Goal: Task Accomplishment & Management: Use online tool/utility

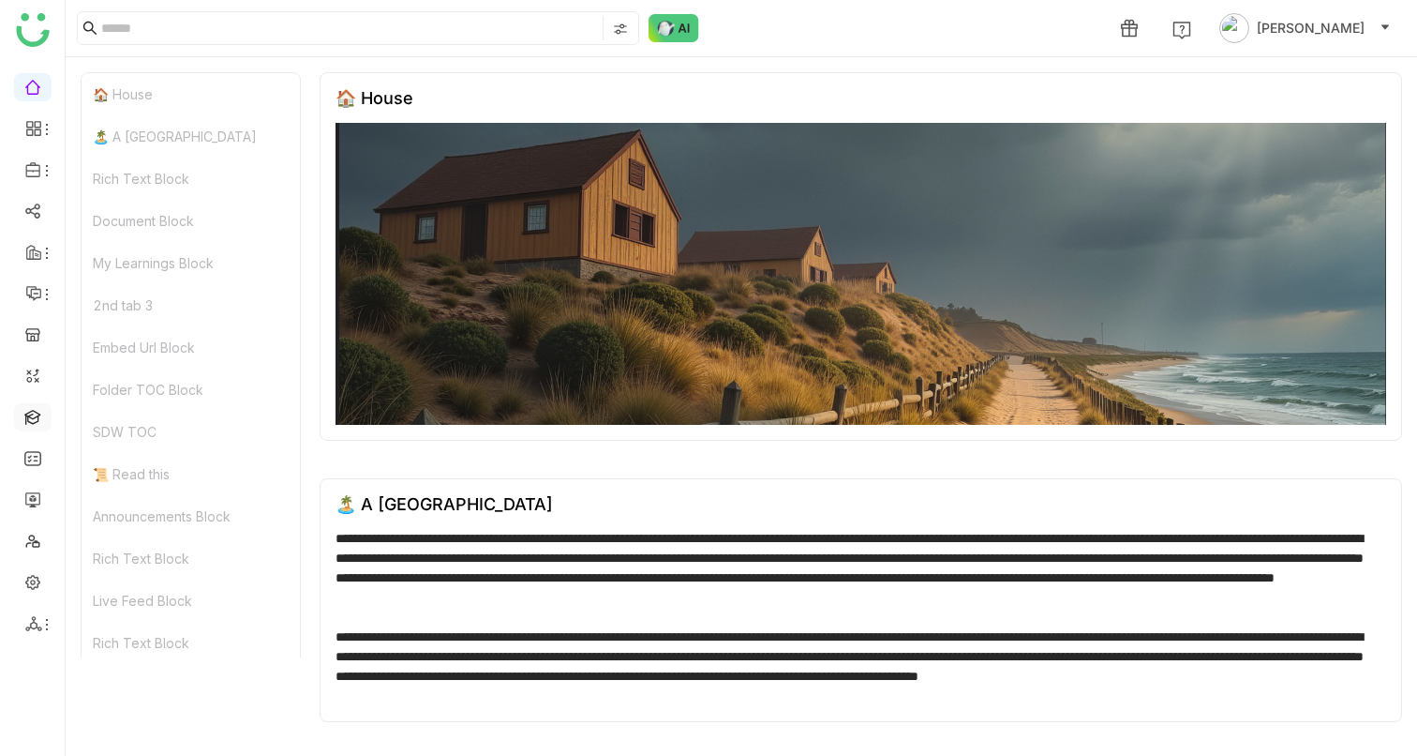
click at [36, 423] on link at bounding box center [32, 416] width 17 height 16
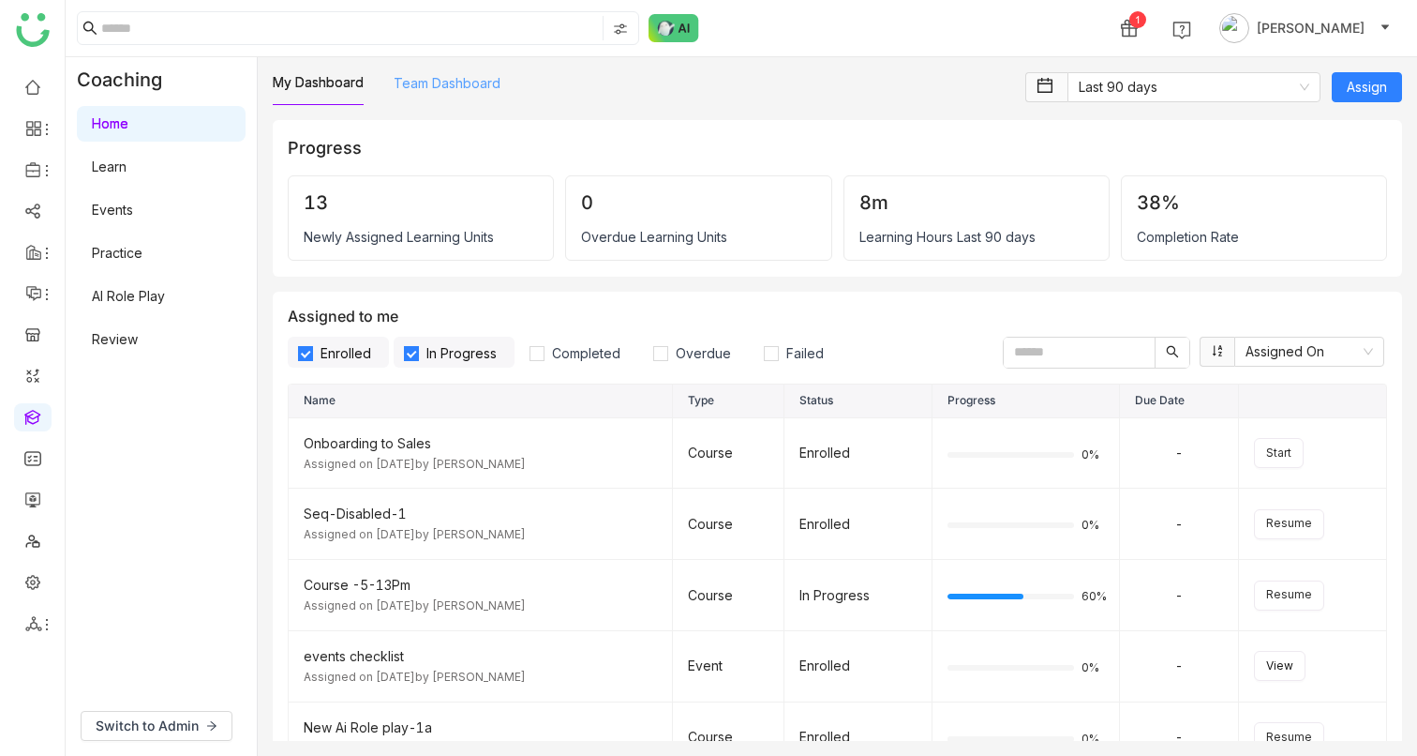
click at [440, 77] on link "Team Dashboard" at bounding box center [447, 83] width 107 height 16
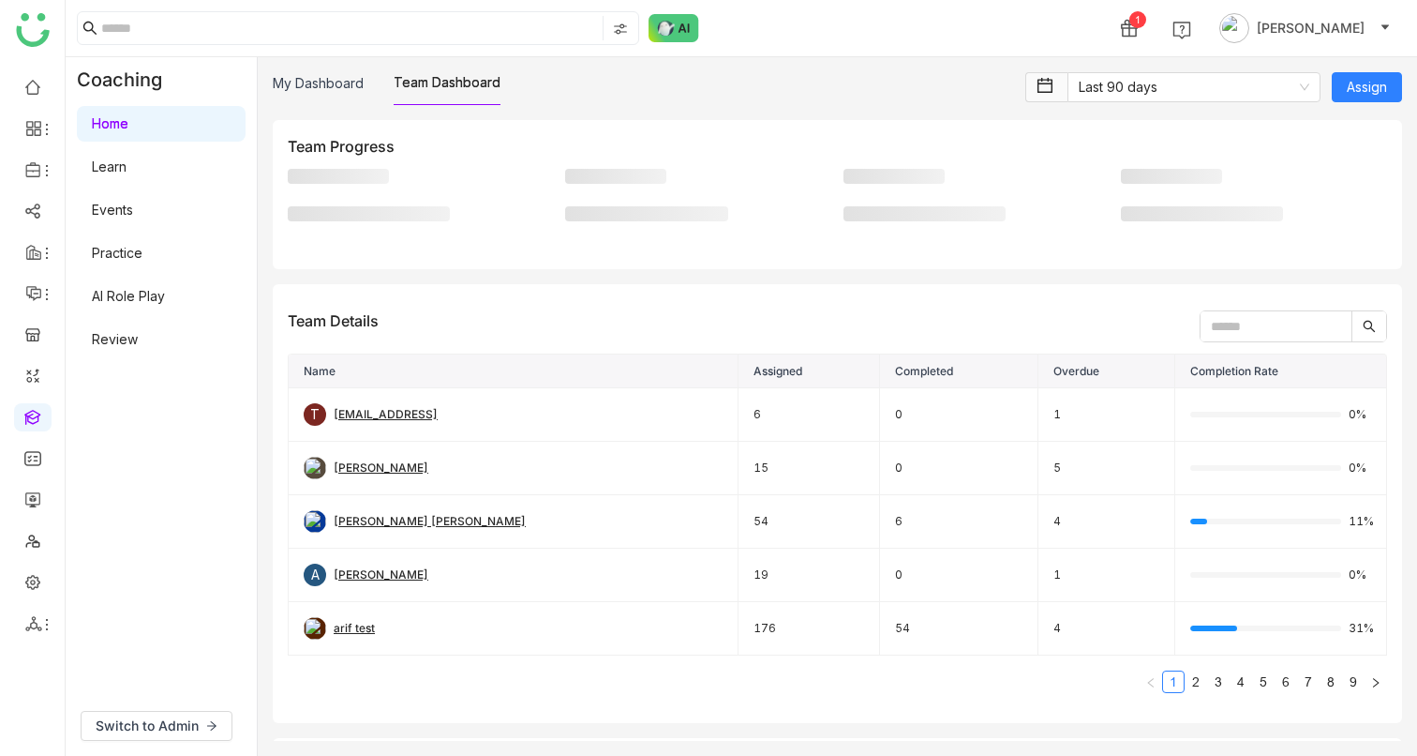
click at [128, 304] on link "AI Role Play" at bounding box center [128, 296] width 73 height 16
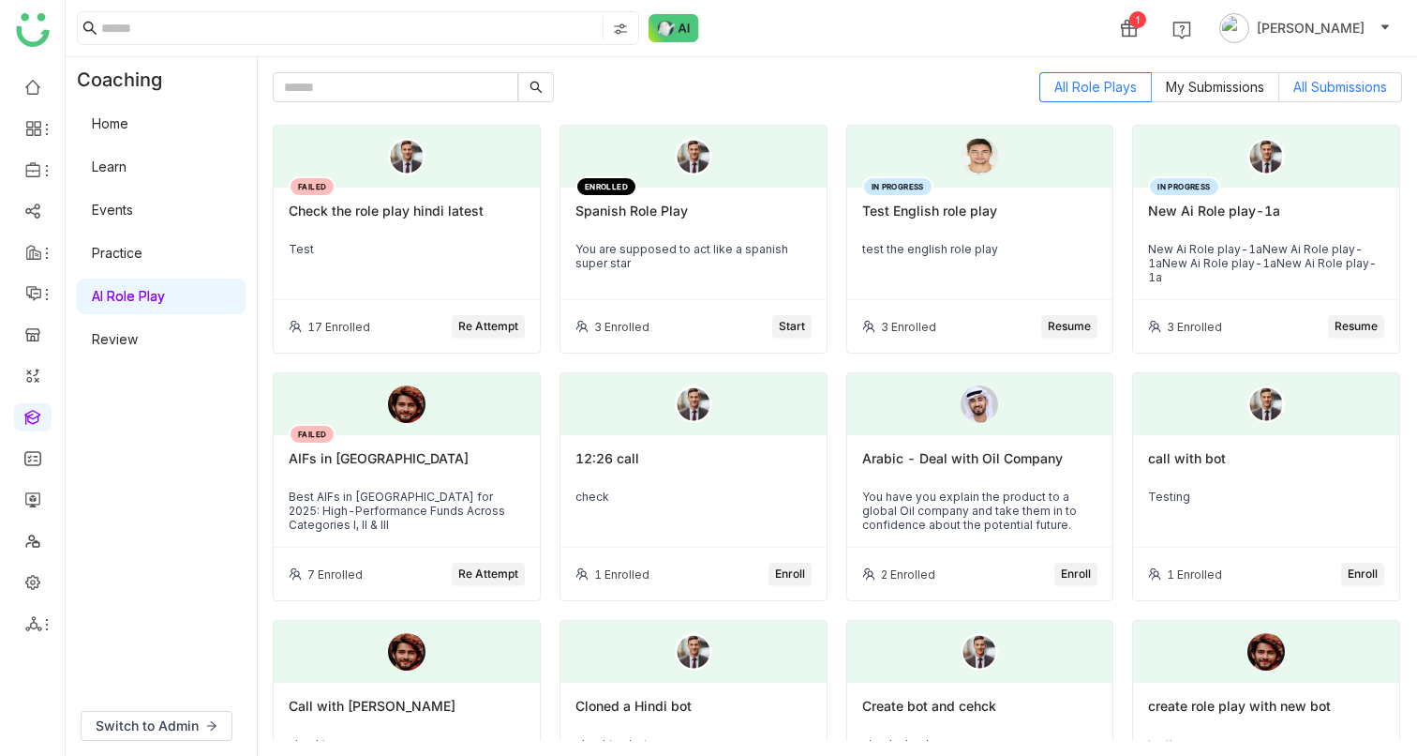
click at [1326, 88] on span "All Submissions" at bounding box center [1341, 87] width 94 height 16
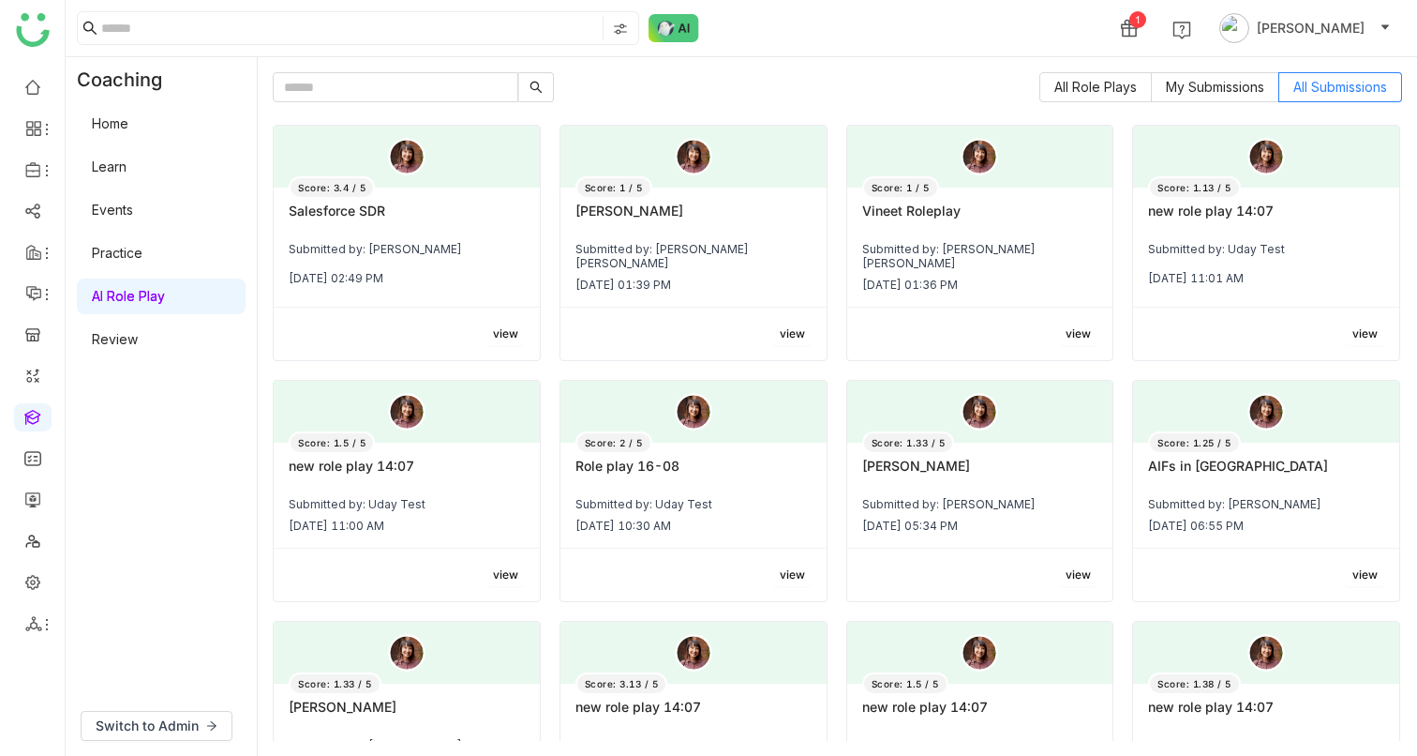
click at [493, 325] on span "view" at bounding box center [505, 334] width 25 height 18
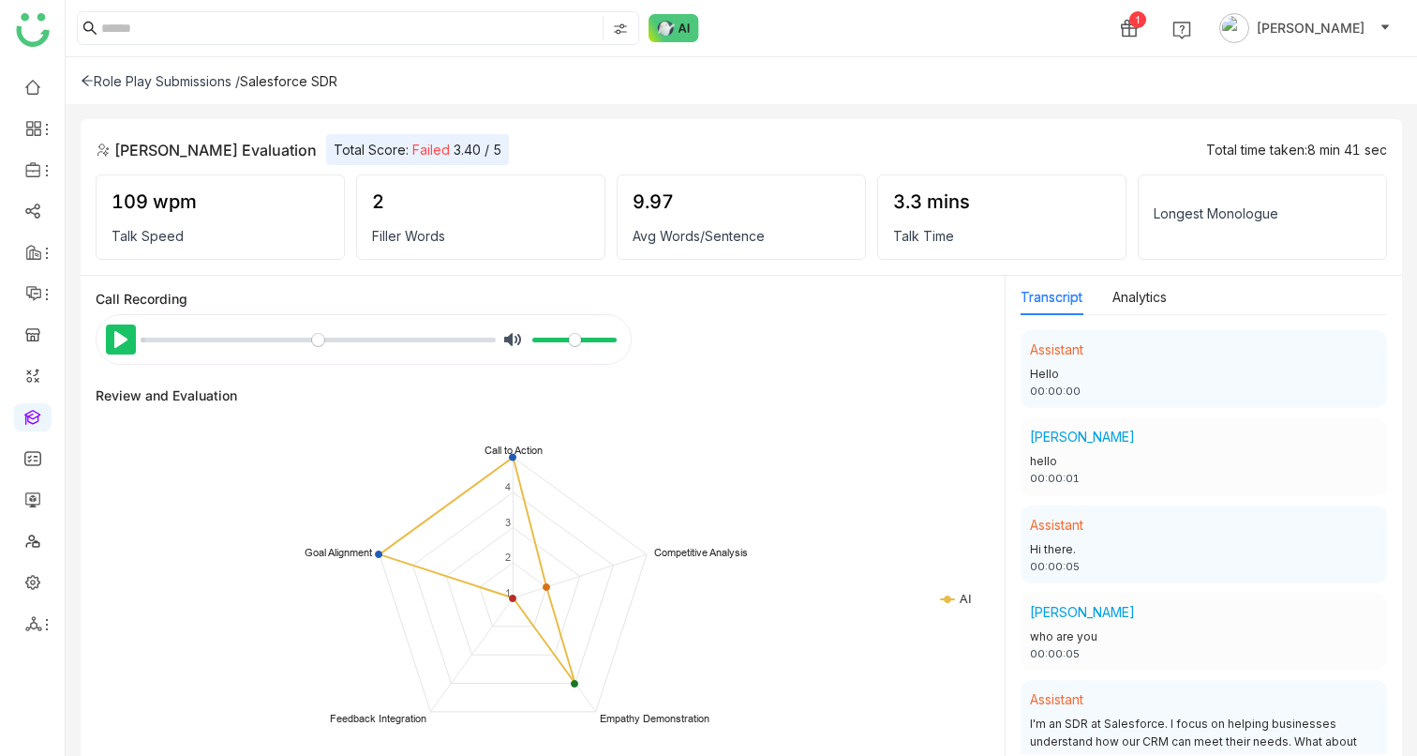
click at [123, 348] on button "Pause Play" at bounding box center [121, 339] width 30 height 30
type input "*****"
type input "****"
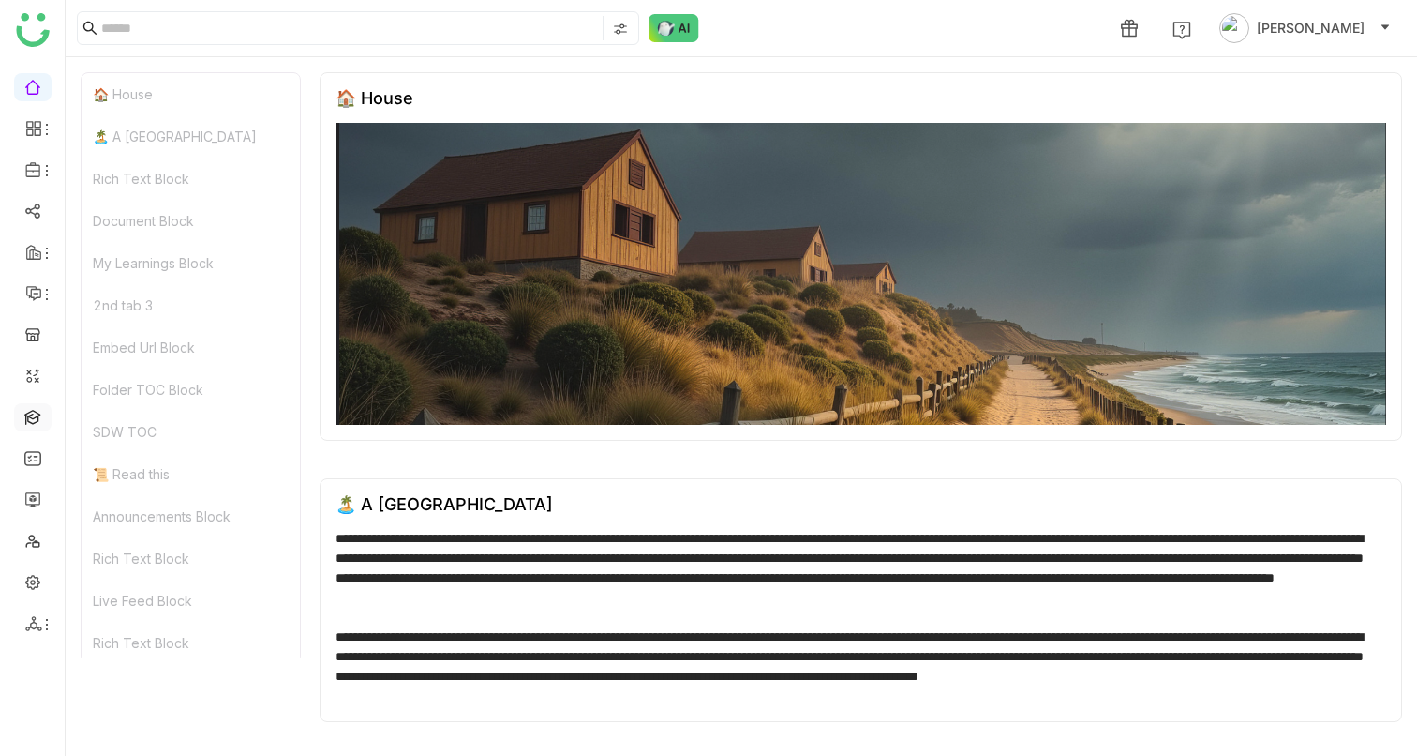
click at [32, 424] on link at bounding box center [32, 416] width 17 height 16
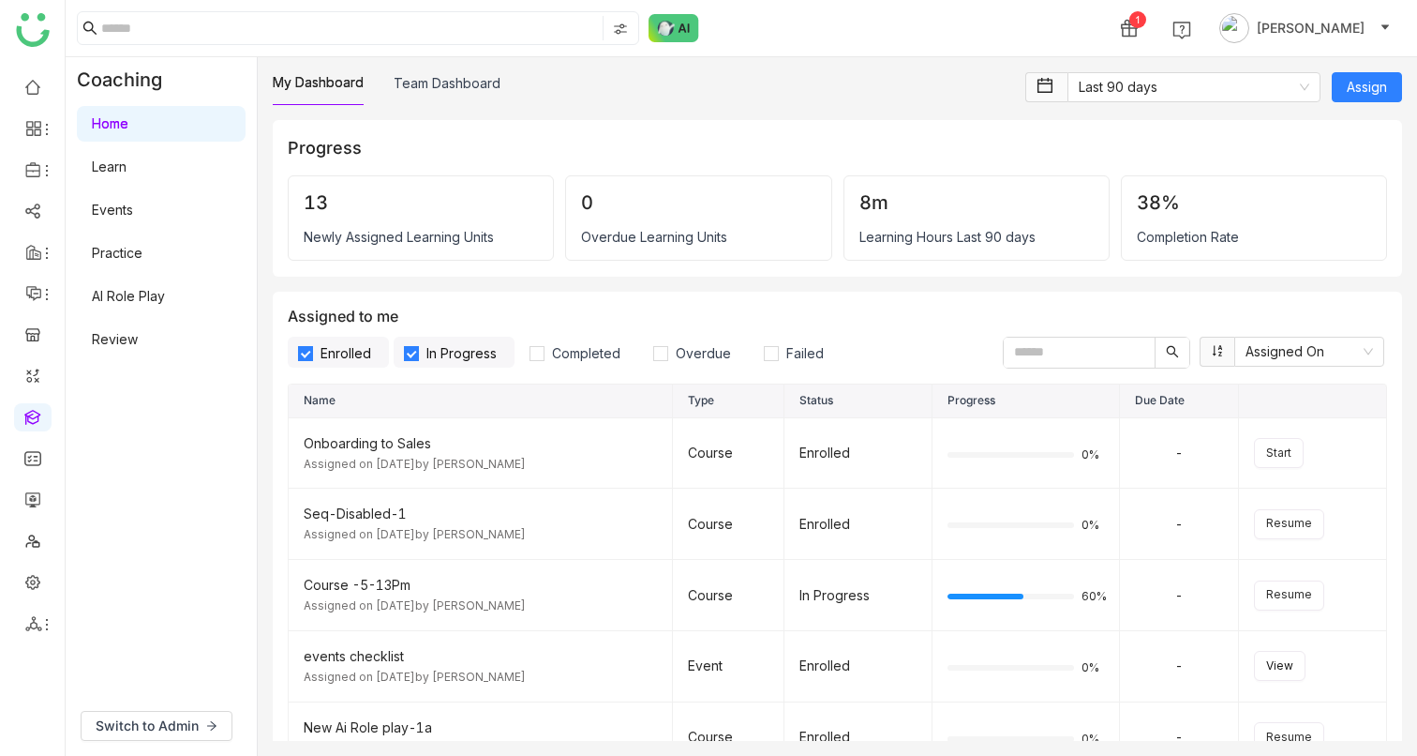
click at [165, 289] on link "AI Role Play" at bounding box center [128, 296] width 73 height 16
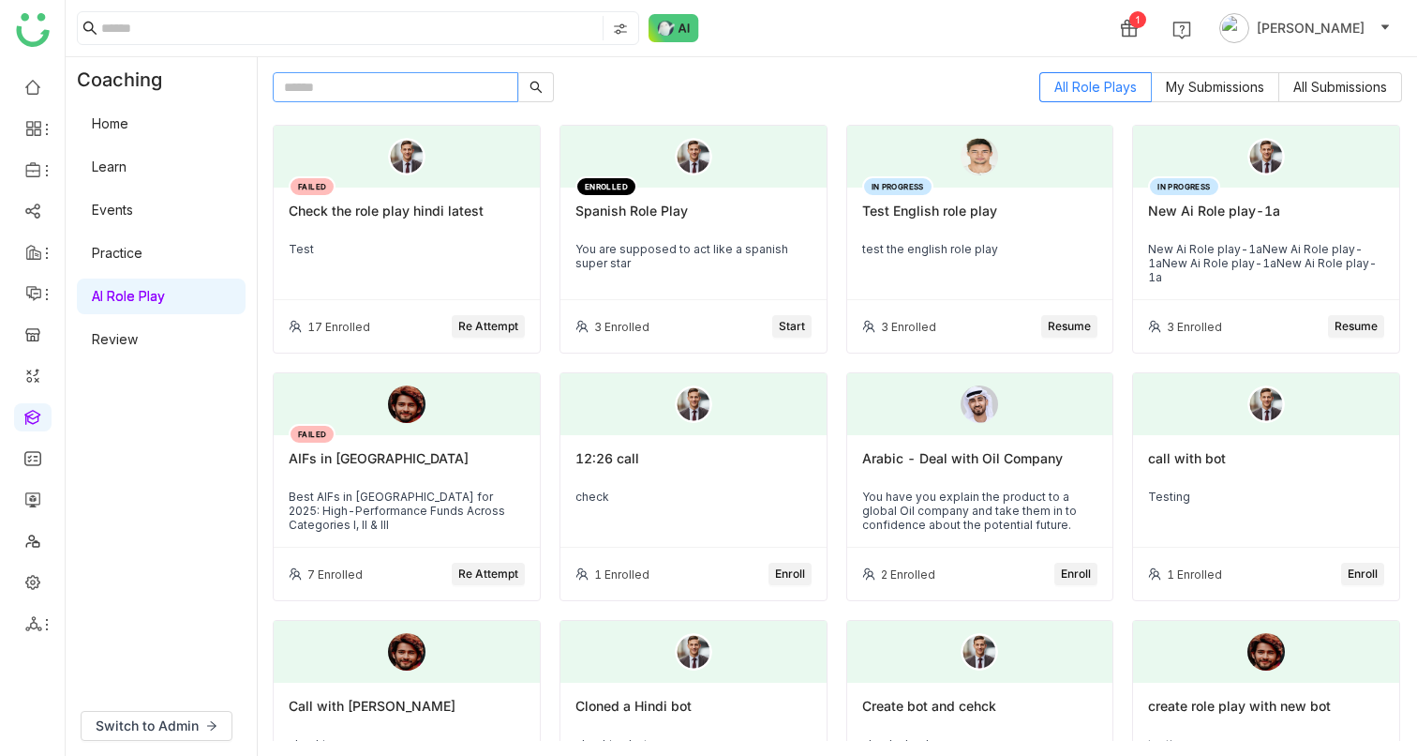
click at [326, 91] on input "text" at bounding box center [396, 87] width 246 height 30
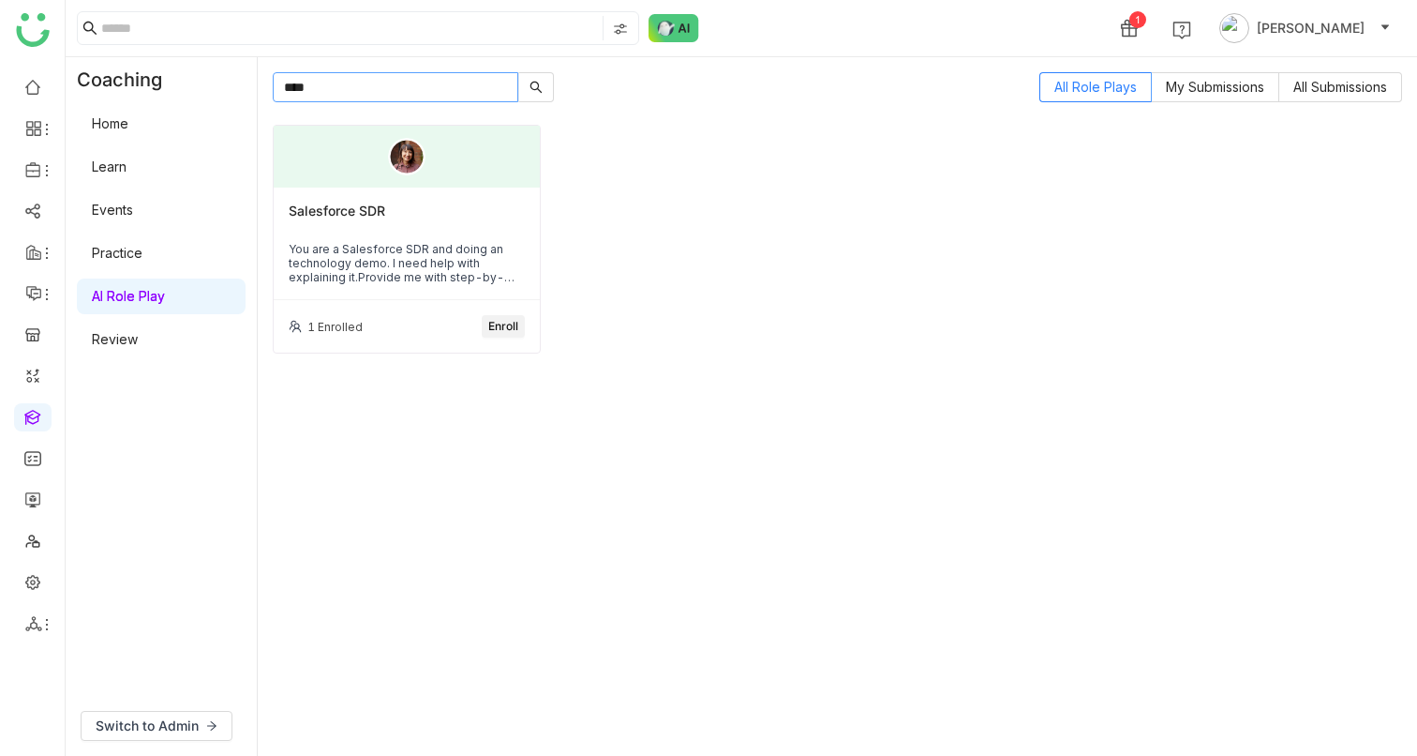
type input "****"
click at [498, 323] on span "Enroll" at bounding box center [503, 327] width 30 height 18
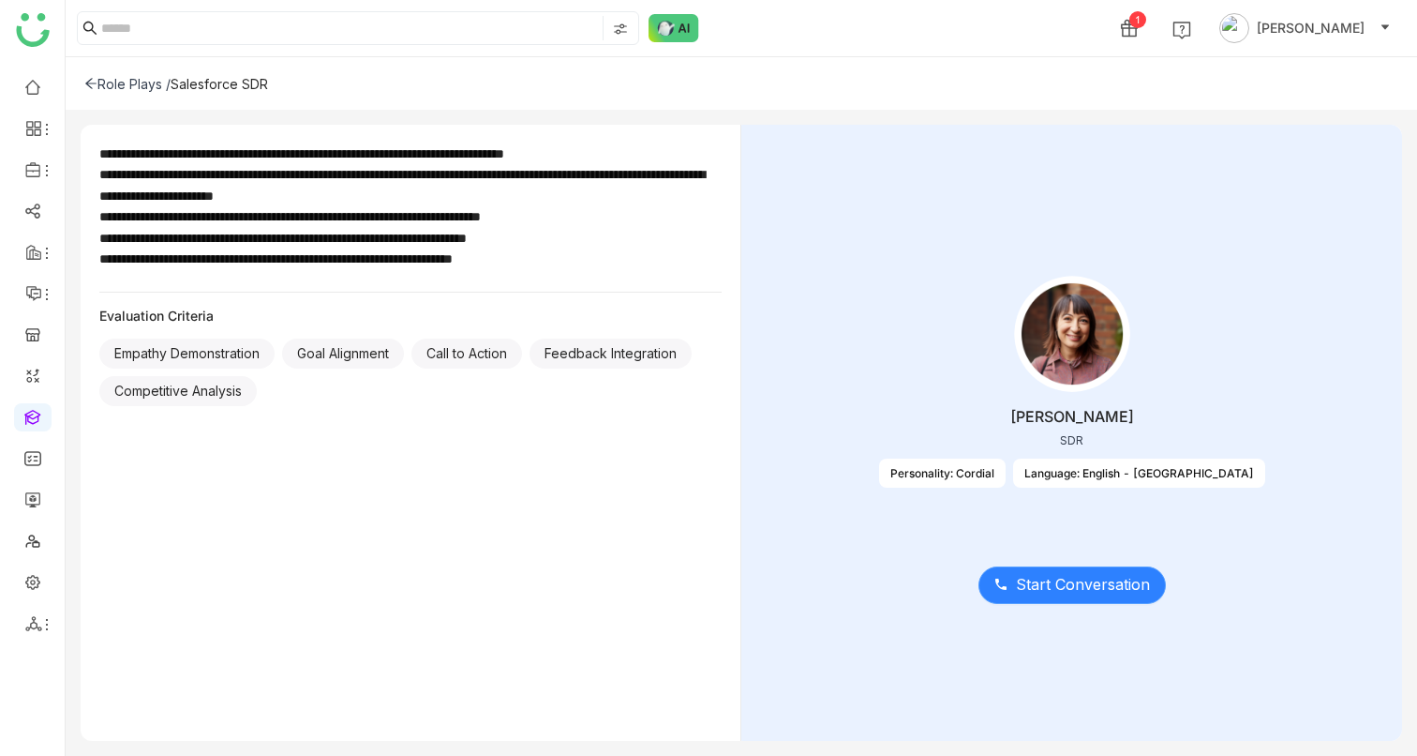
click at [1095, 585] on span "Start Conversation" at bounding box center [1083, 584] width 134 height 23
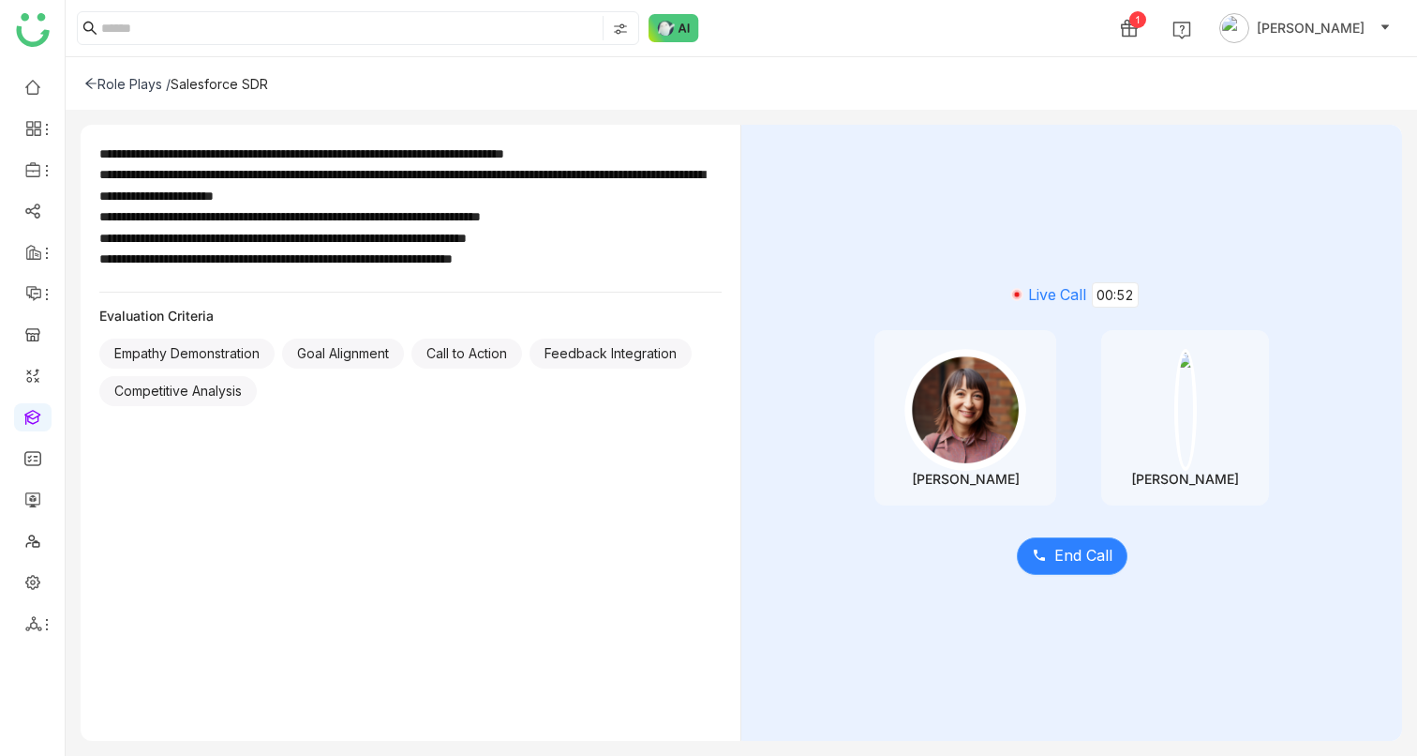
click at [1085, 560] on span "End Call" at bounding box center [1084, 555] width 58 height 23
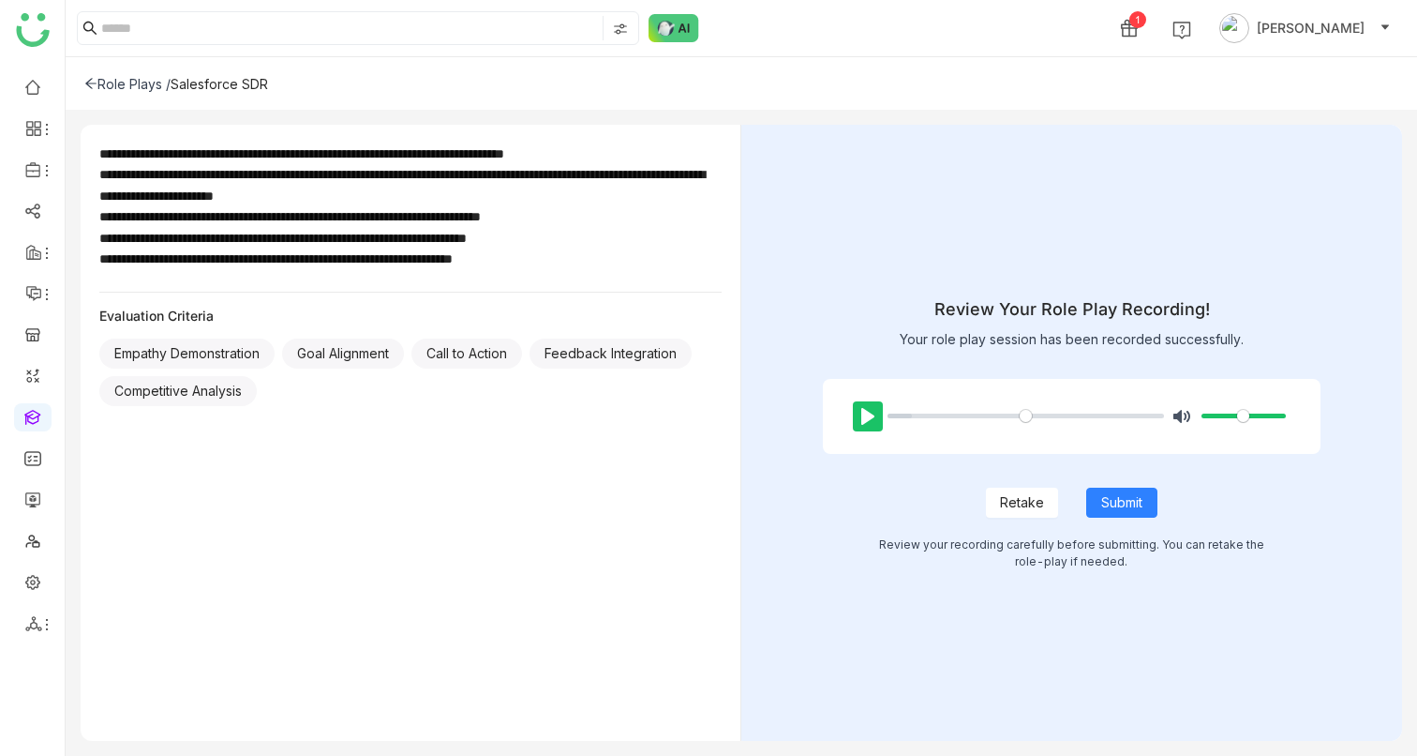
click at [865, 412] on button "Pause Play" at bounding box center [868, 416] width 30 height 30
type input "***"
click at [1125, 496] on span "Submit" at bounding box center [1121, 502] width 41 height 21
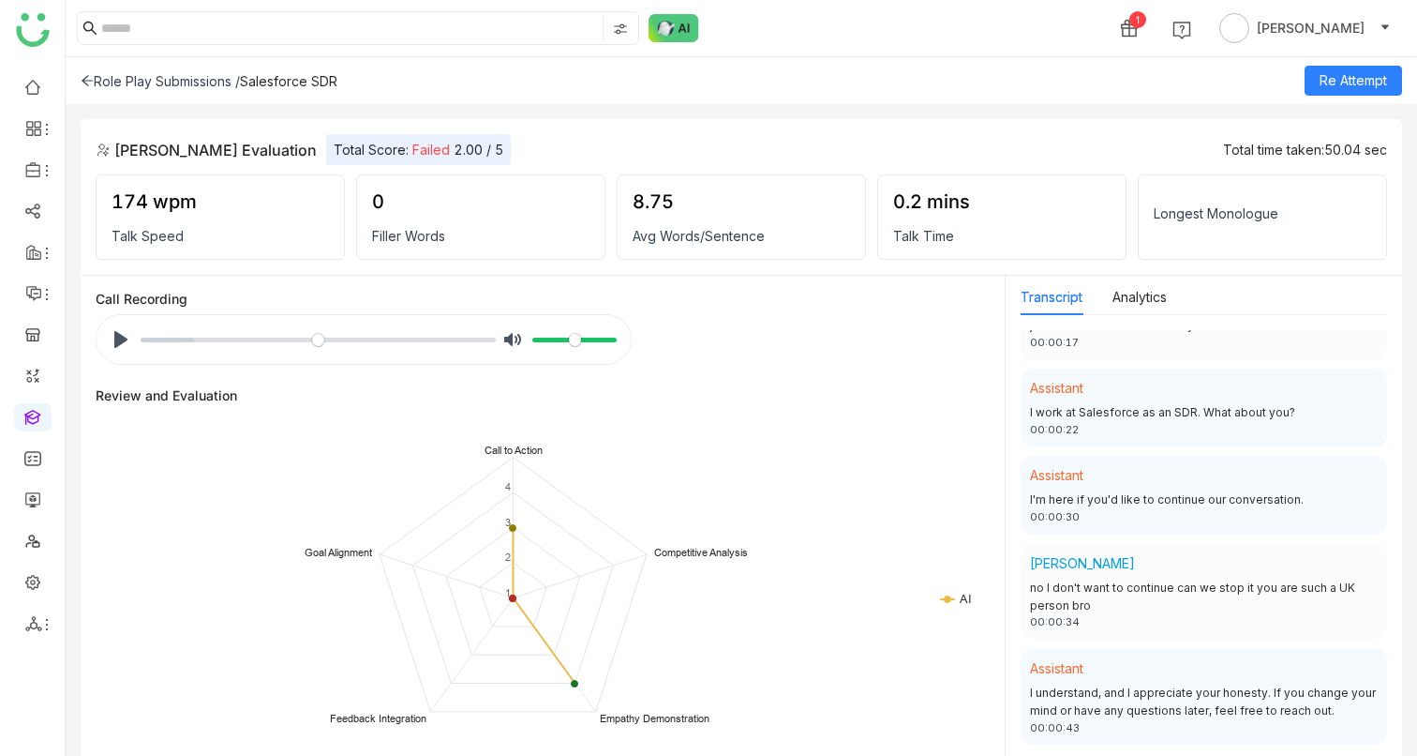
scroll to position [453, 0]
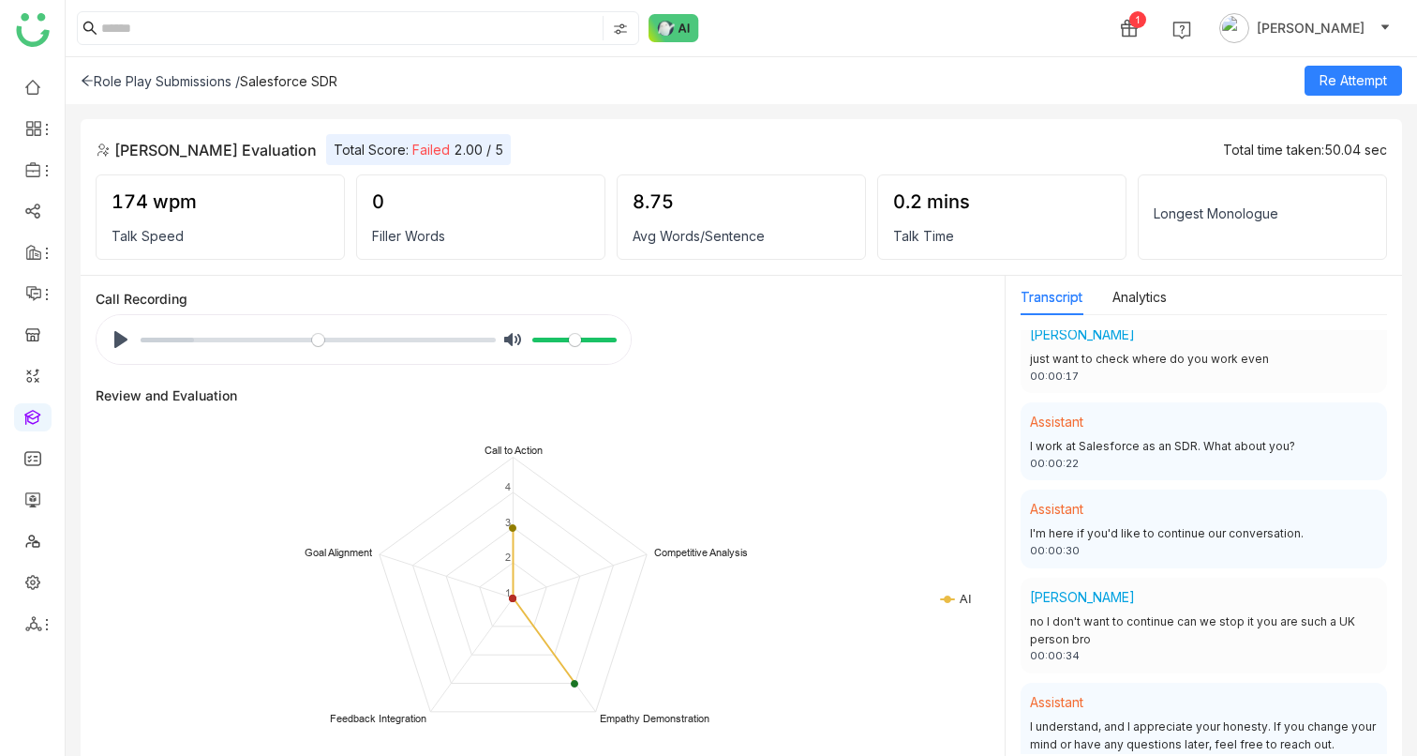
click at [1161, 620] on div "no I don't want to continue can we stop it you are such a UK person bro" at bounding box center [1204, 631] width 348 height 36
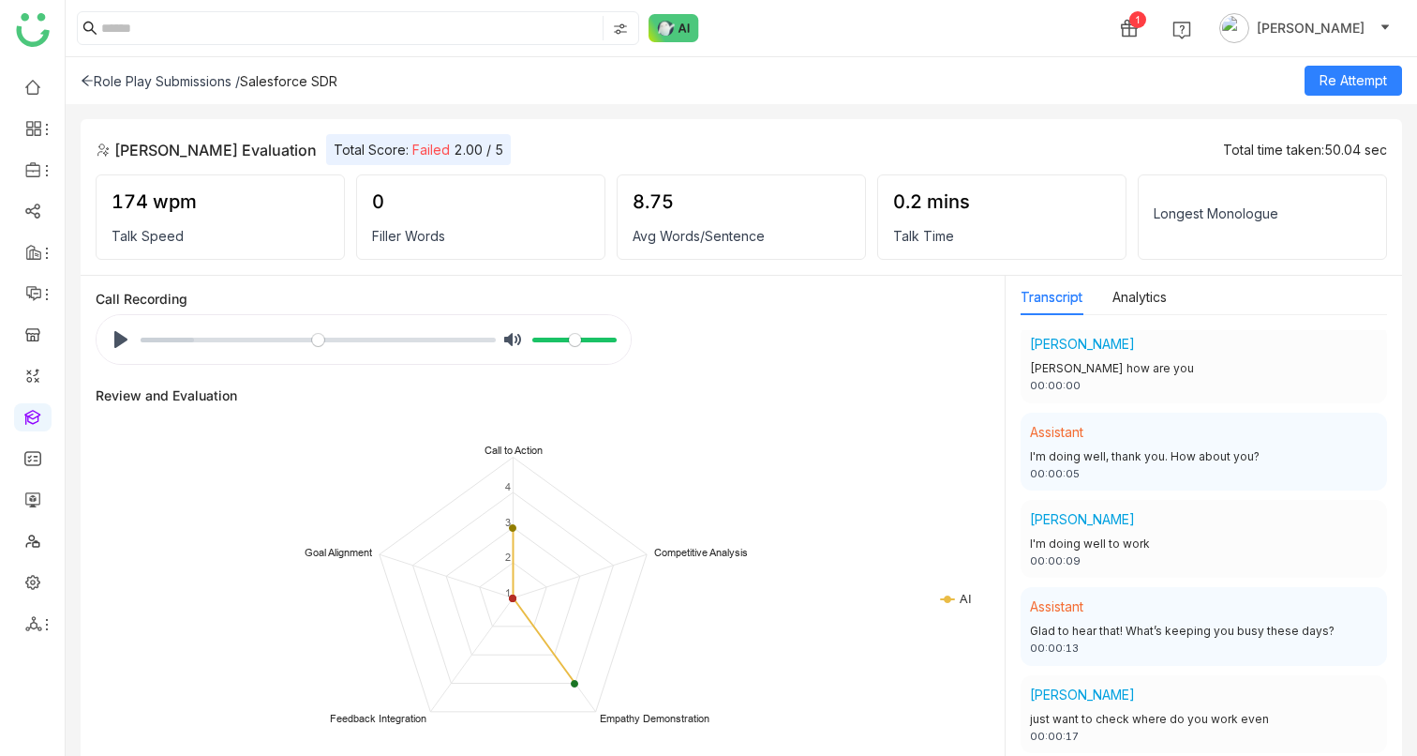
scroll to position [0, 0]
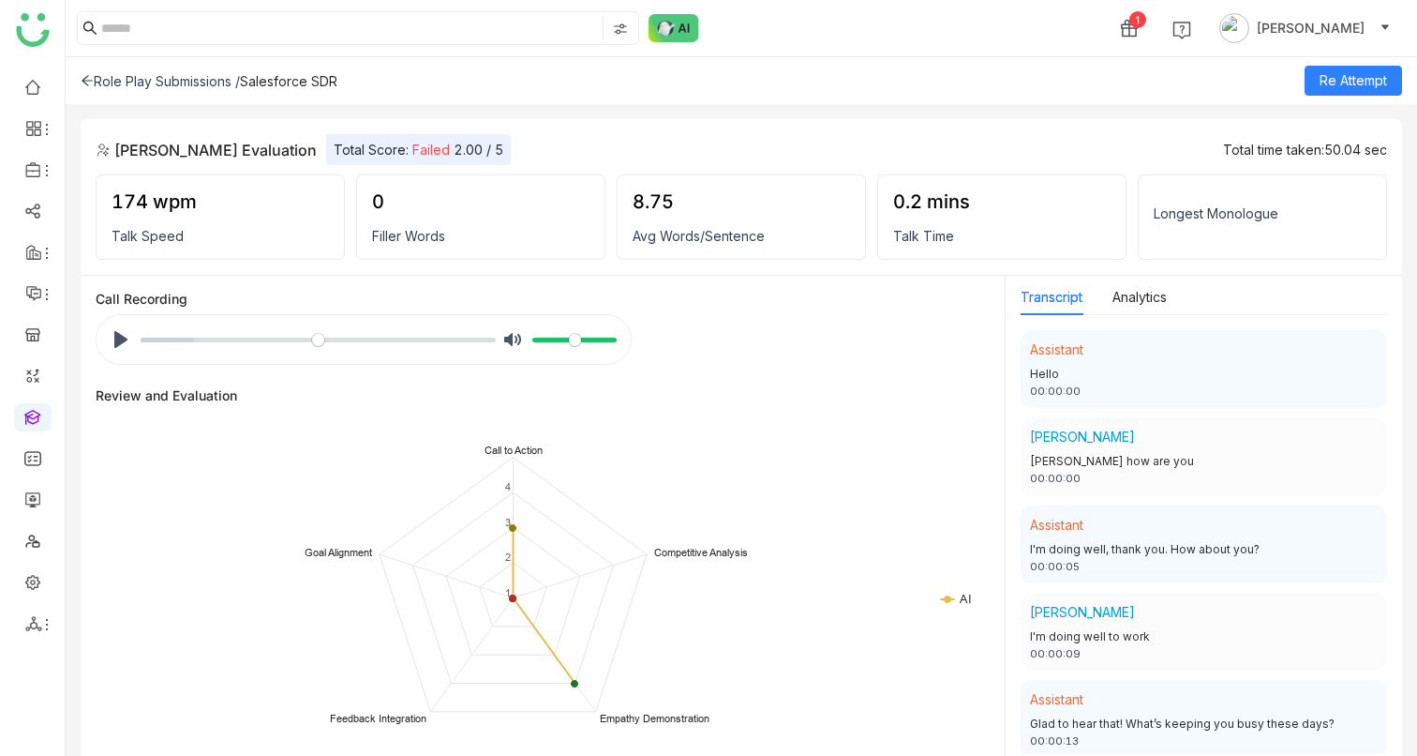
click at [1155, 550] on div "I'm doing well, thank you. How about you?" at bounding box center [1204, 550] width 348 height 18
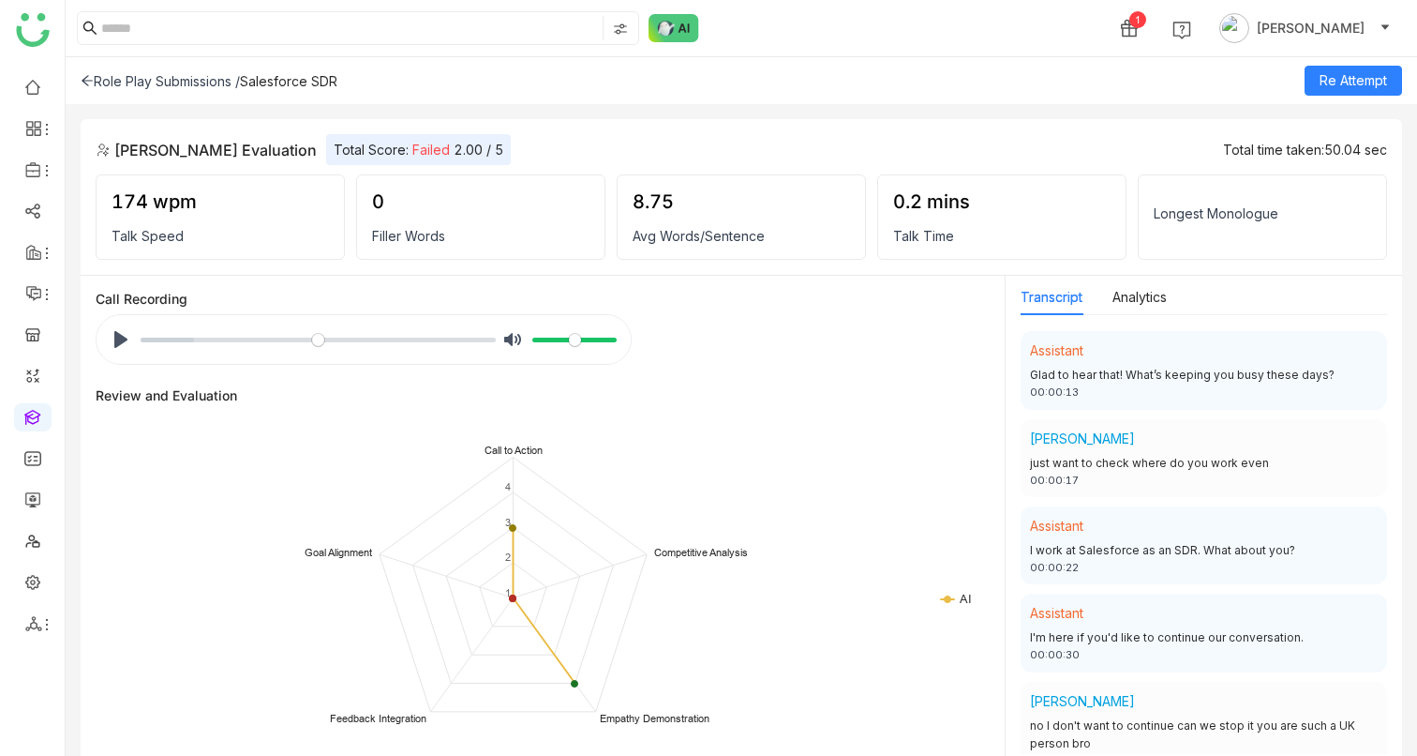
scroll to position [487, 0]
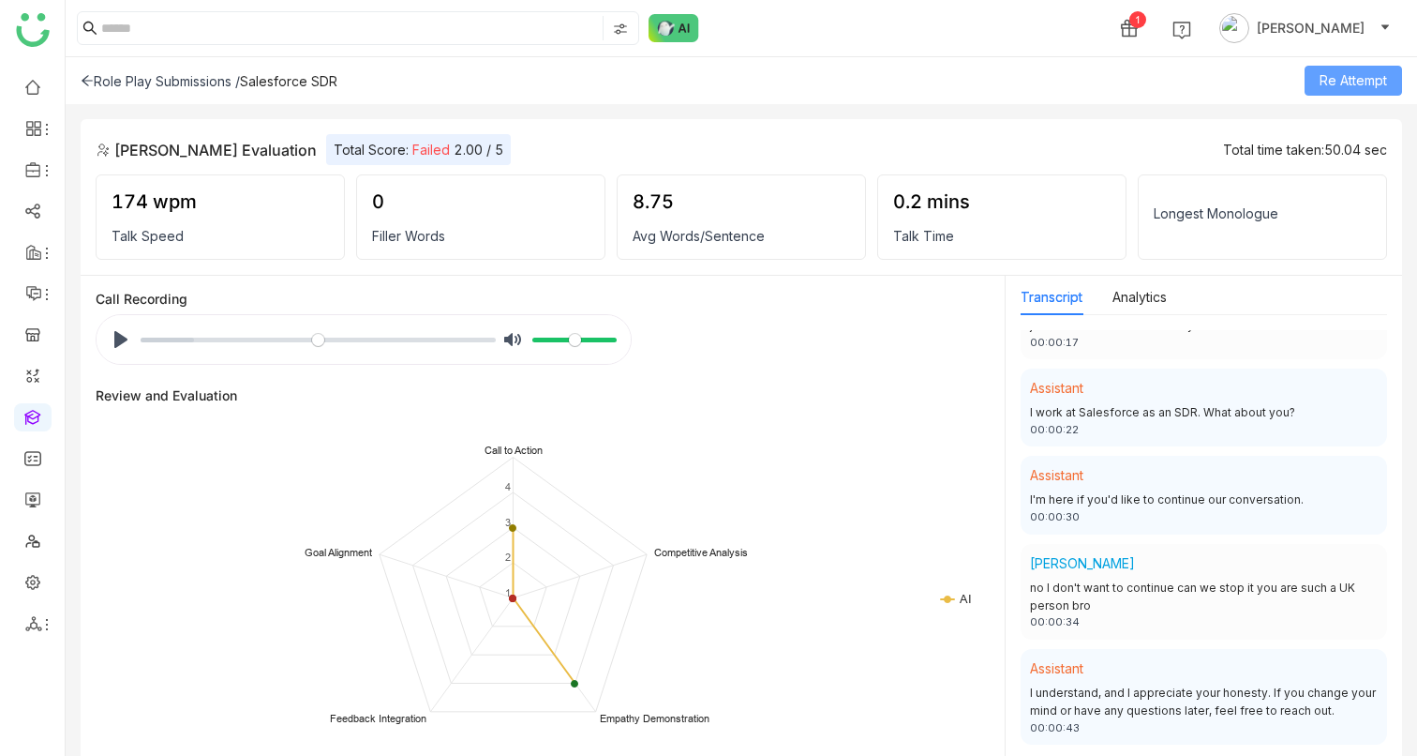
click at [1340, 76] on span "Re Attempt" at bounding box center [1353, 80] width 67 height 21
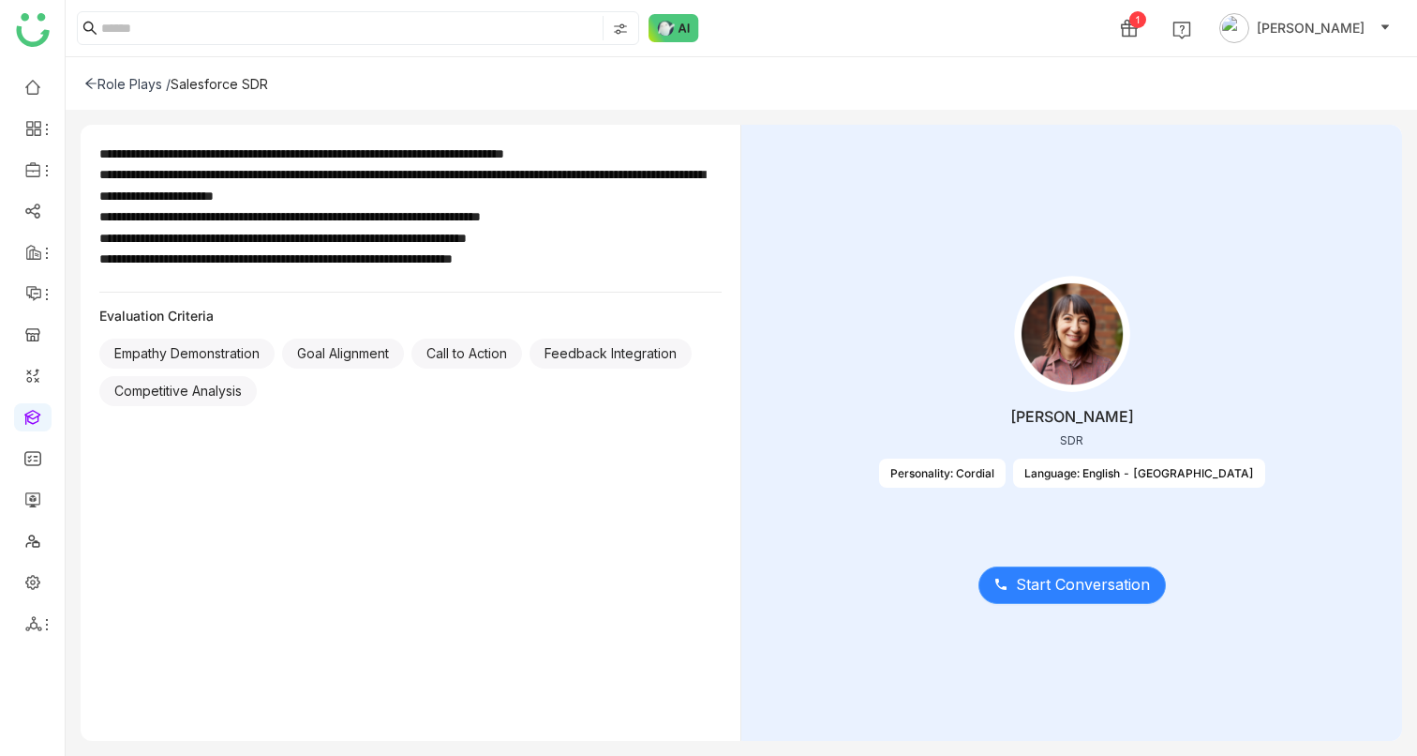
click at [1028, 584] on span "Start Conversation" at bounding box center [1083, 584] width 134 height 23
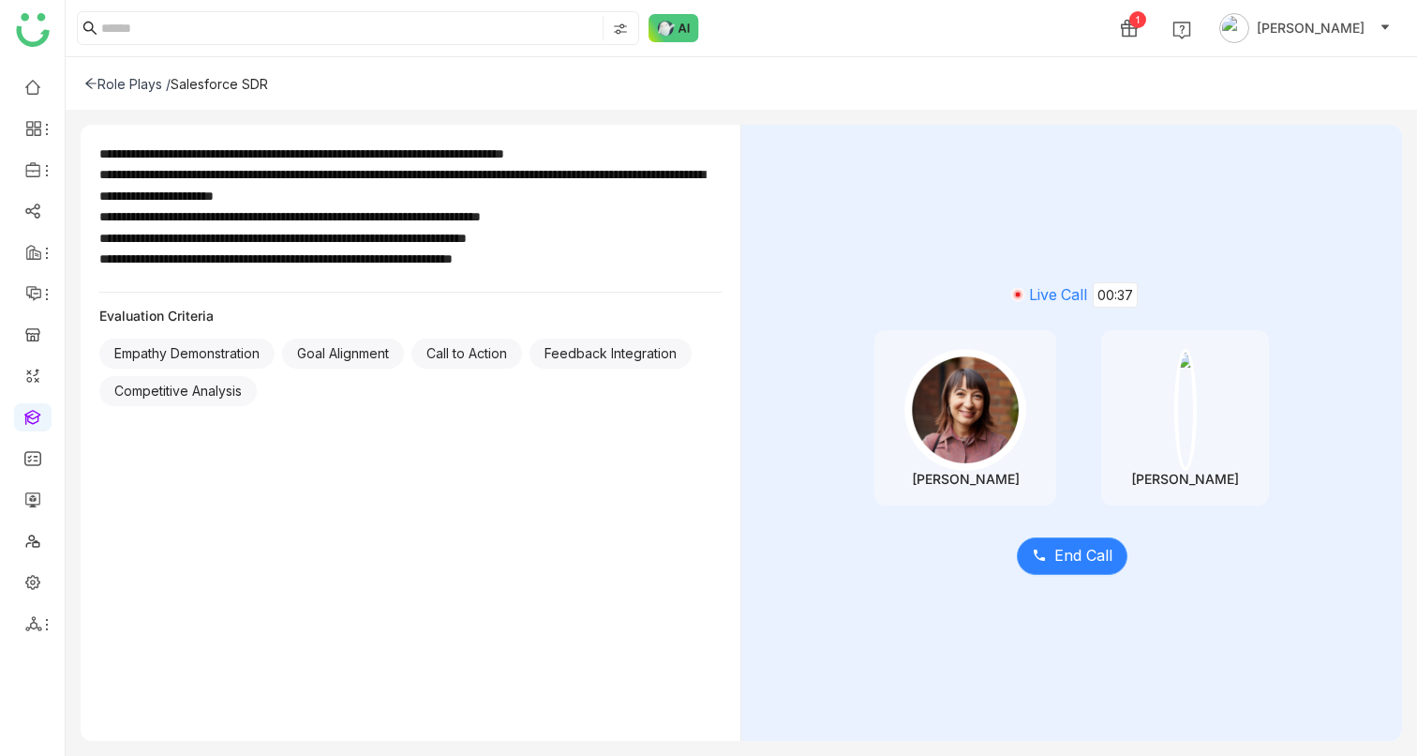
click at [1040, 562] on span at bounding box center [1039, 555] width 15 height 17
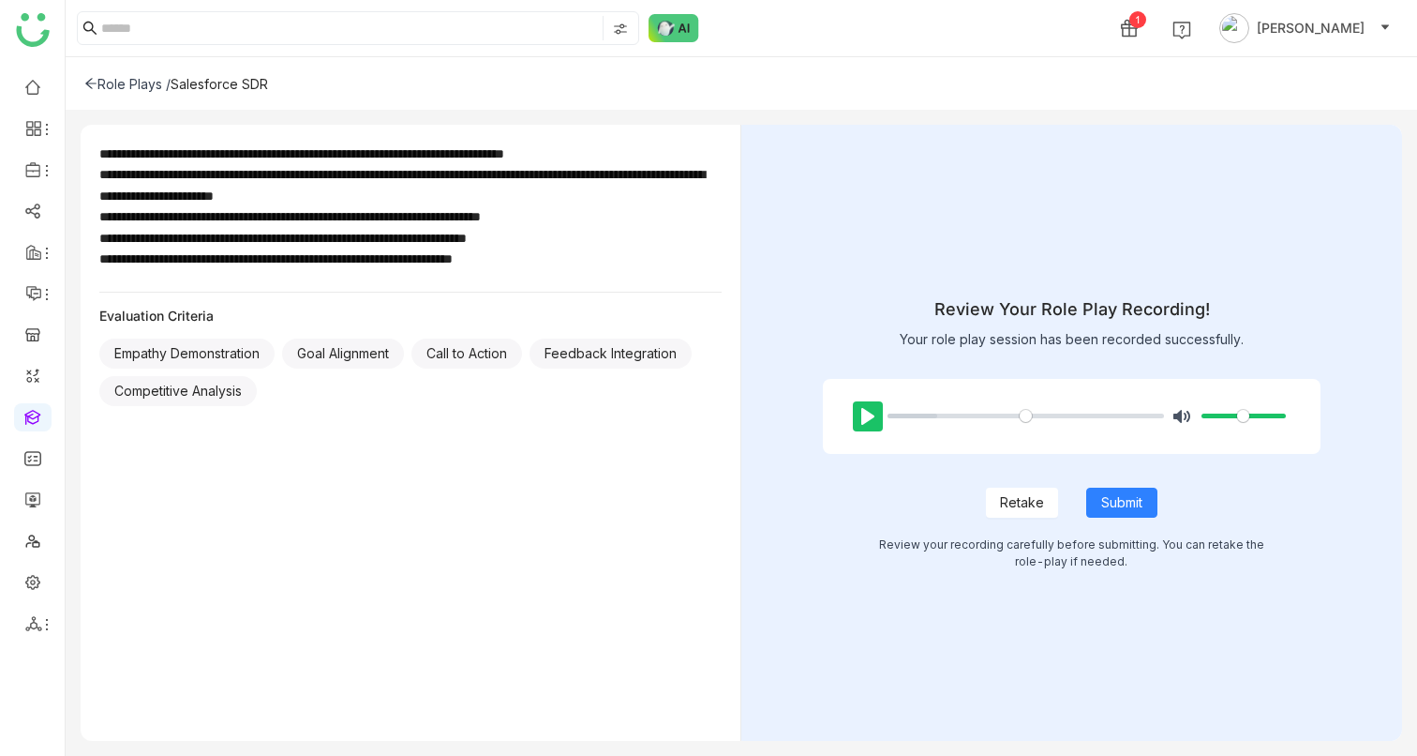
click at [870, 416] on button "Pause Play" at bounding box center [868, 416] width 30 height 30
type input "***"
click at [1144, 502] on button "Submit" at bounding box center [1121, 502] width 71 height 30
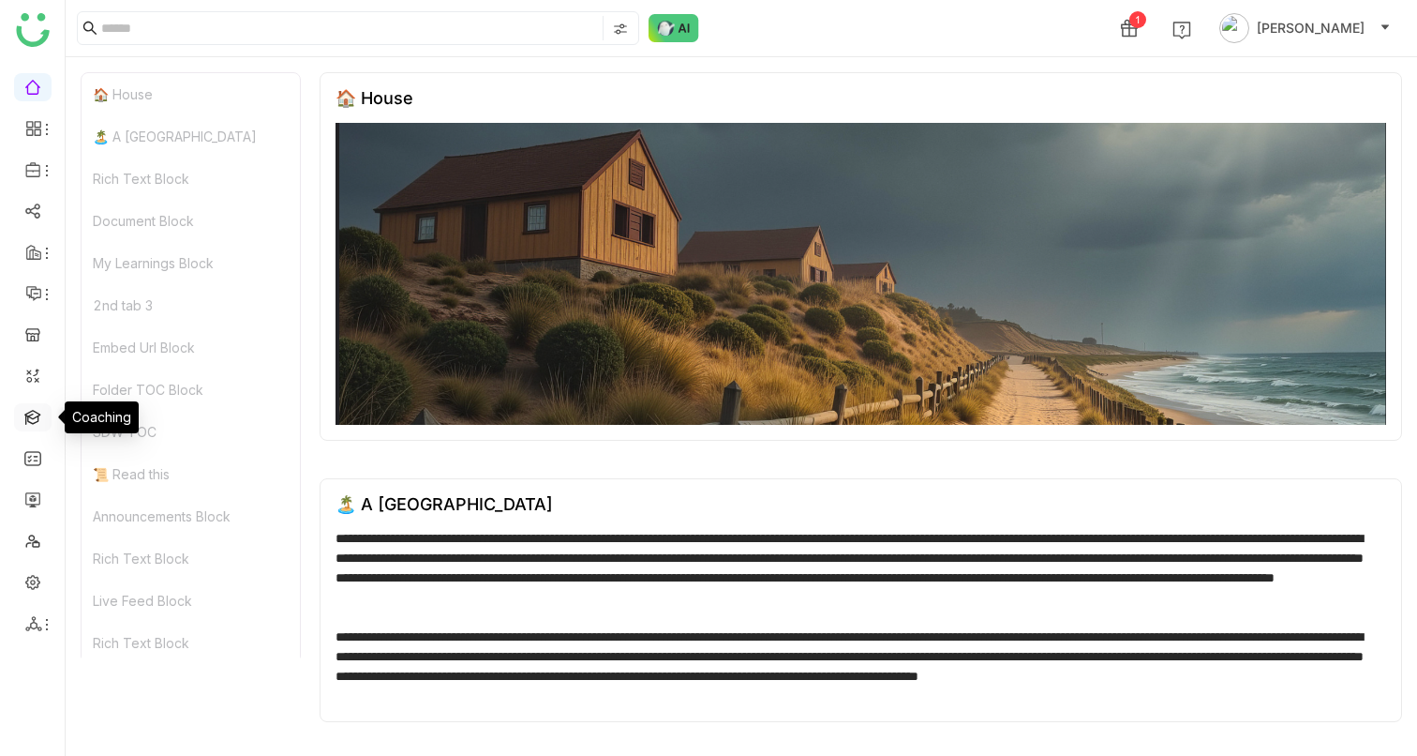
click at [32, 416] on link at bounding box center [32, 416] width 17 height 16
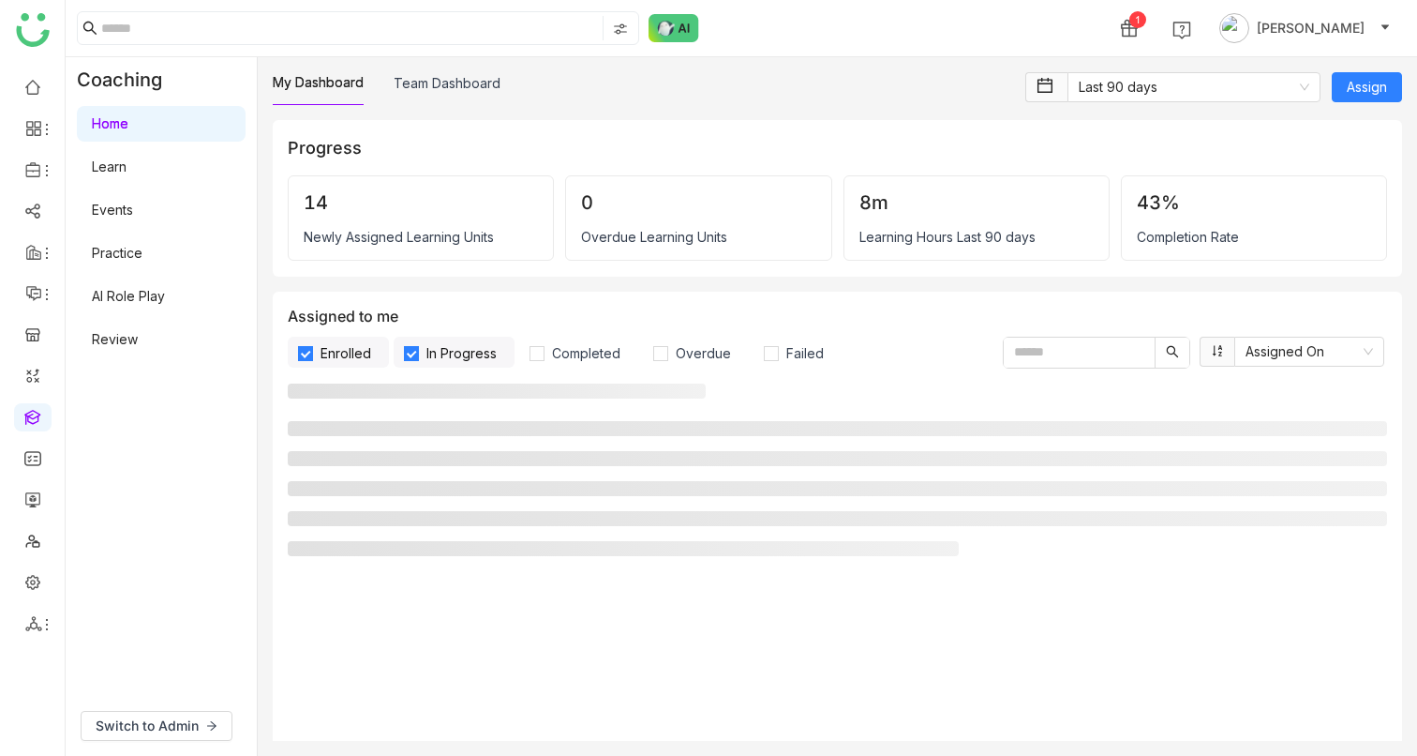
click at [165, 304] on link "AI Role Play" at bounding box center [128, 296] width 73 height 16
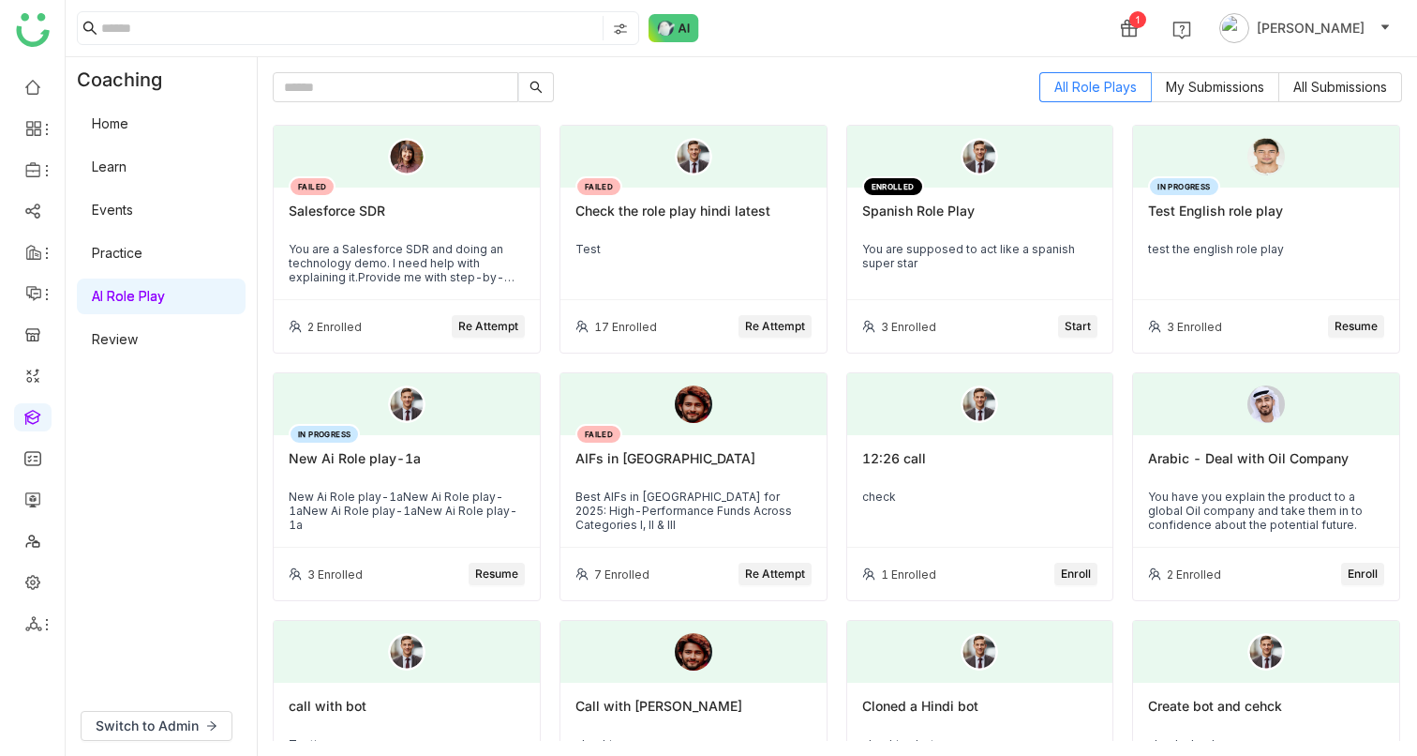
click at [482, 318] on span "Re Attempt" at bounding box center [488, 327] width 60 height 18
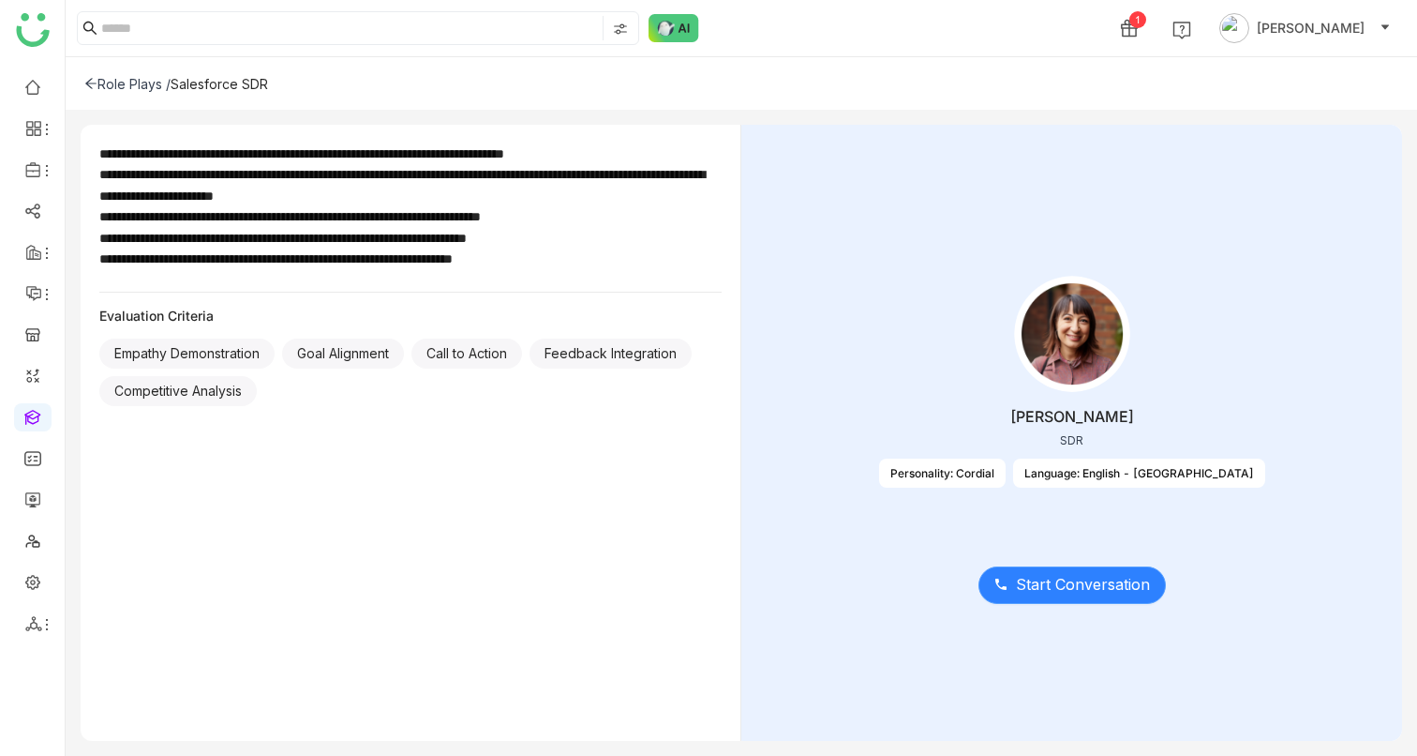
click at [1021, 577] on span "Start Conversation" at bounding box center [1083, 584] width 134 height 23
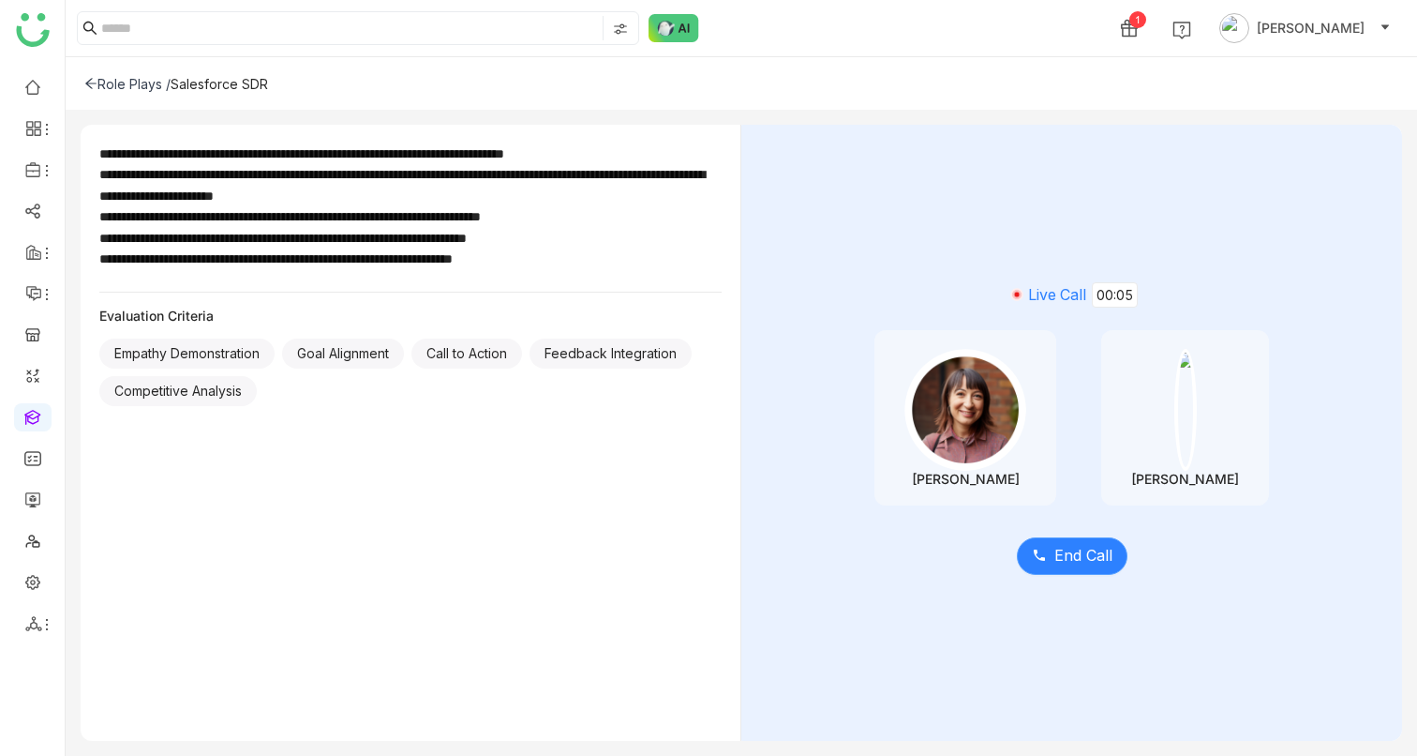
click at [1050, 562] on button "End Call" at bounding box center [1072, 555] width 111 height 37
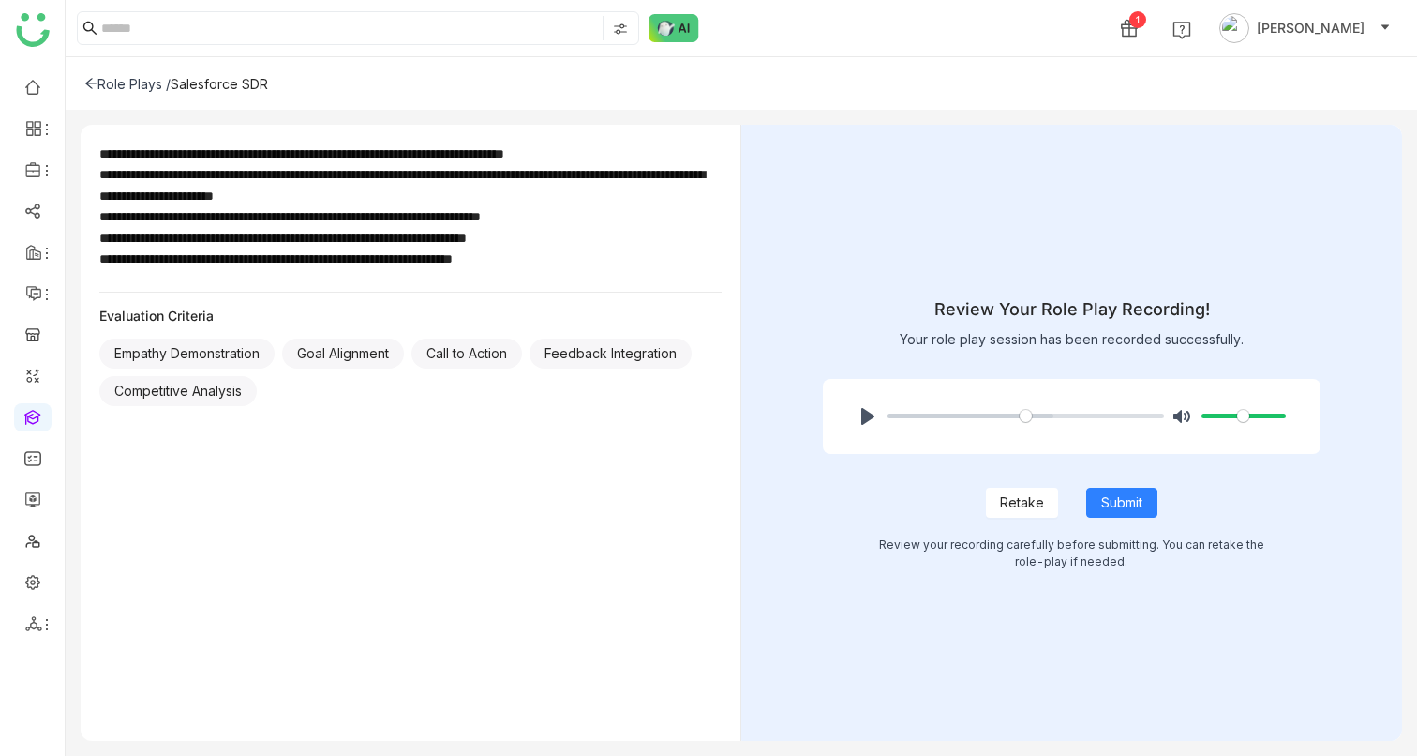
click at [1030, 510] on span "Retake" at bounding box center [1022, 502] width 44 height 21
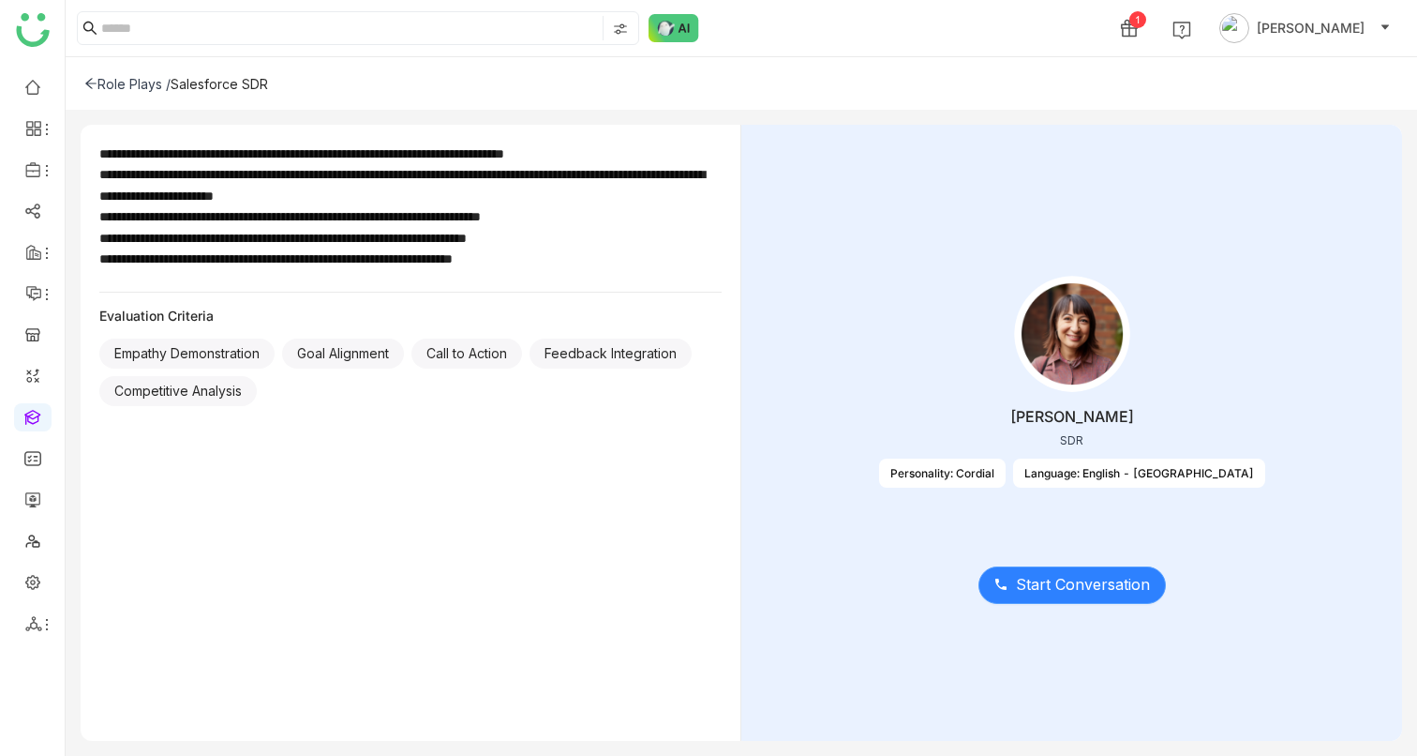
click at [1039, 582] on span "Start Conversation" at bounding box center [1083, 584] width 134 height 23
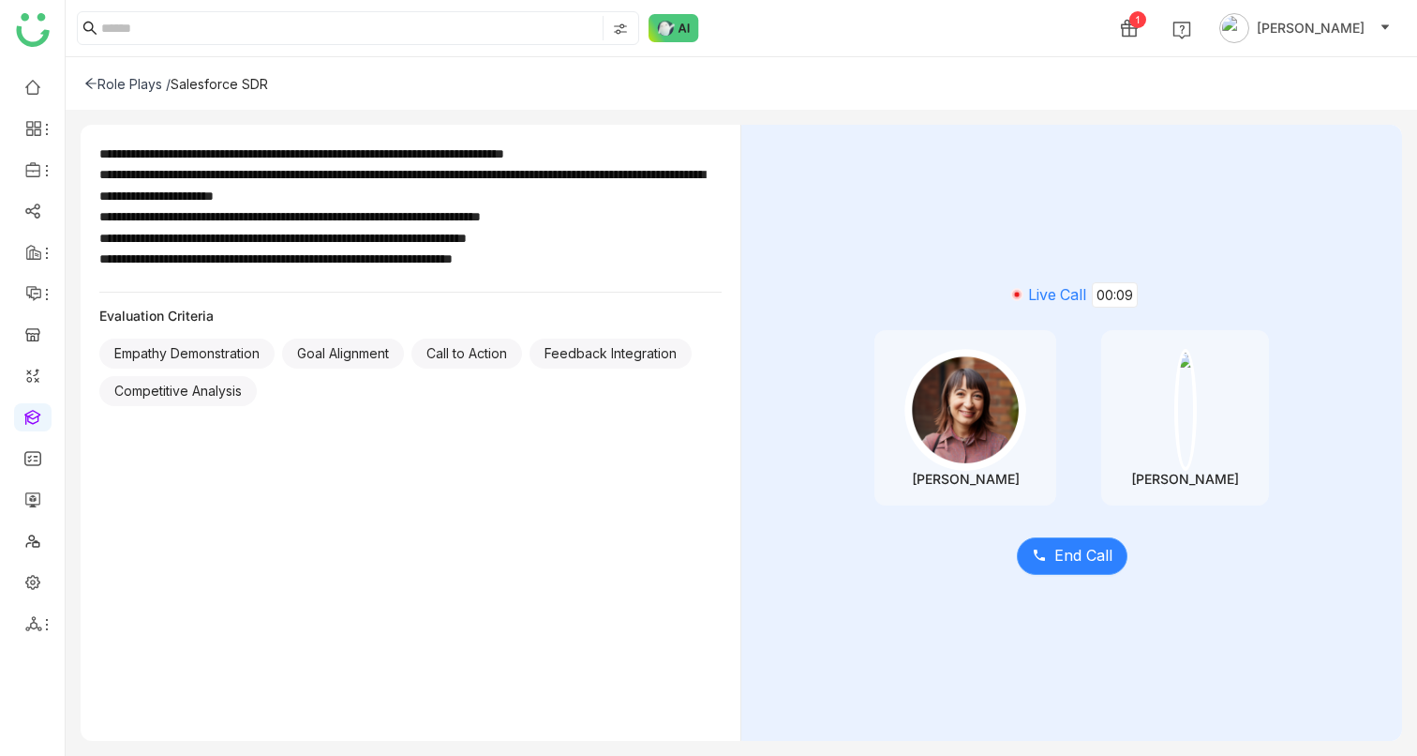
click at [1045, 554] on icon at bounding box center [1039, 554] width 15 height 15
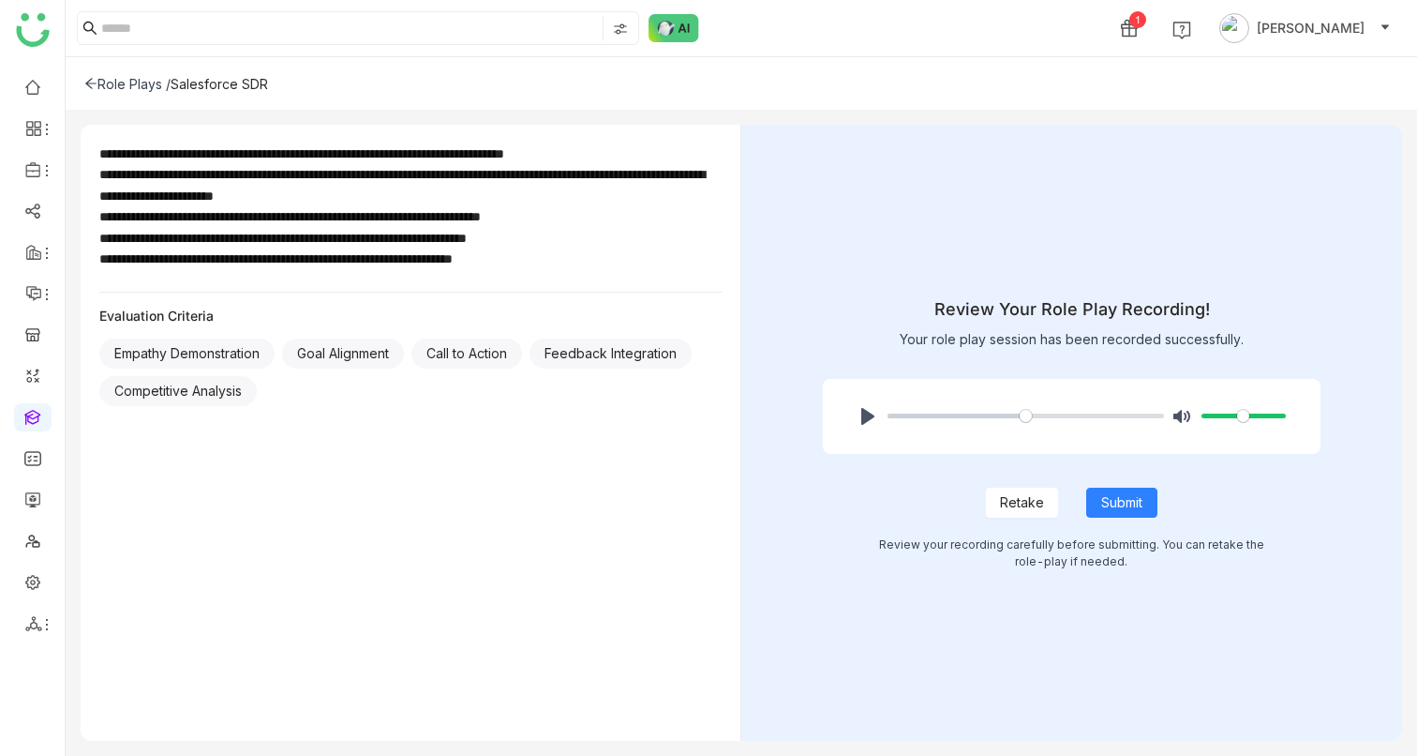
click at [1042, 496] on button "Retake" at bounding box center [1022, 502] width 72 height 30
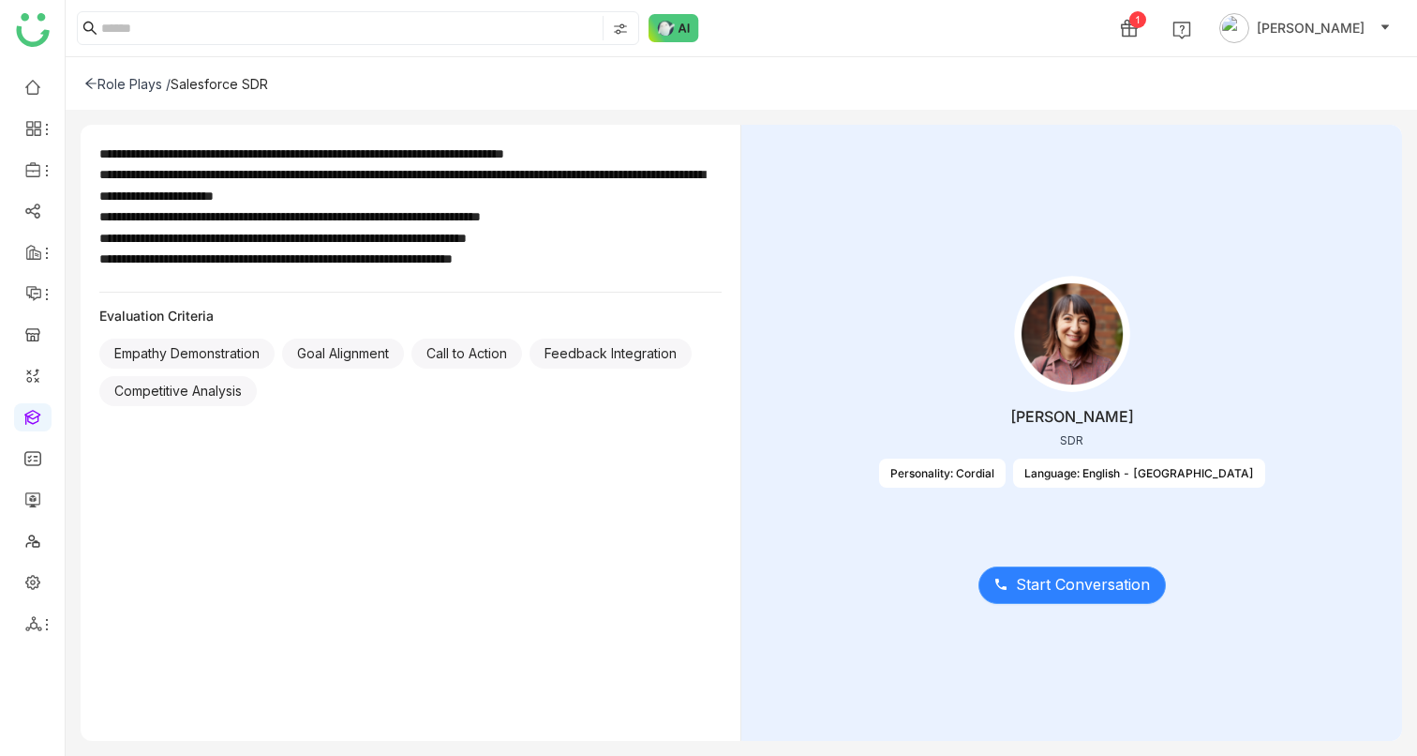
click at [1036, 595] on span "Start Conversation" at bounding box center [1083, 584] width 134 height 23
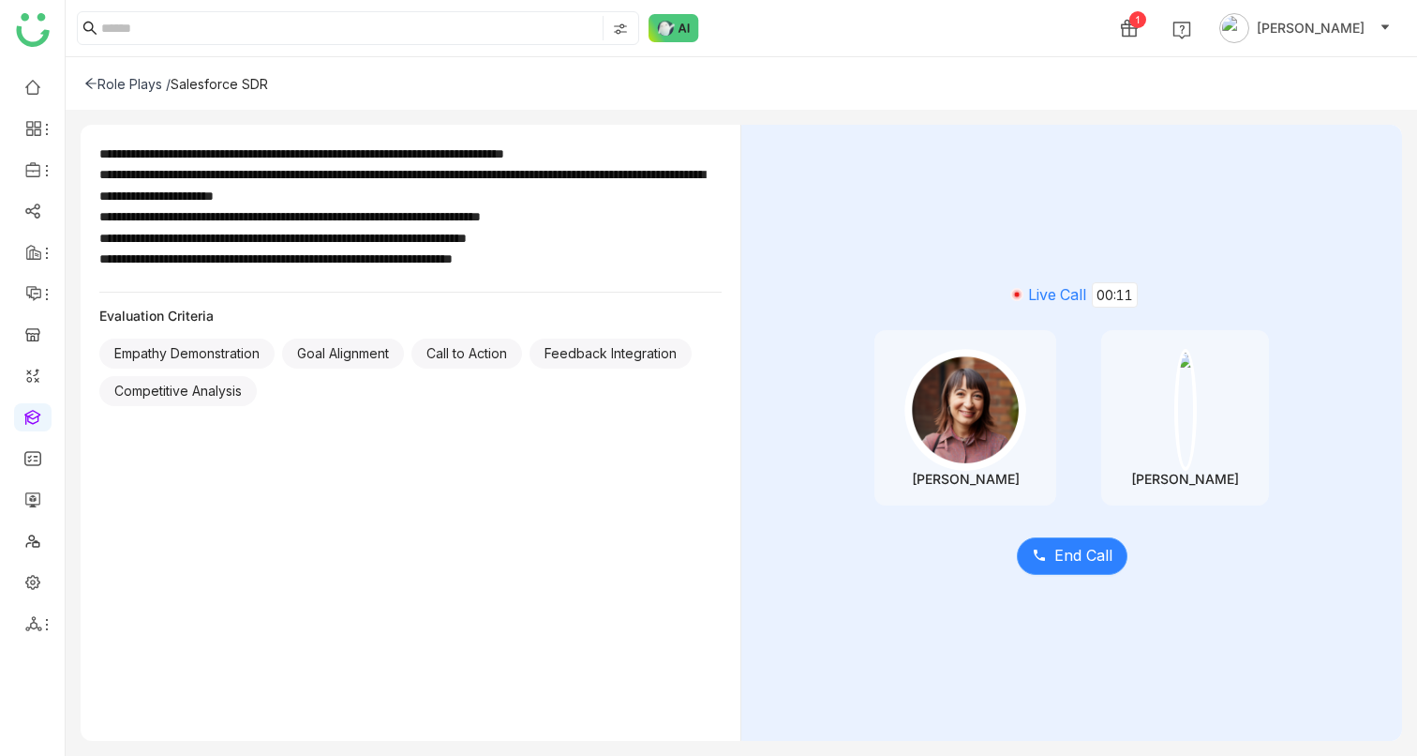
click at [1056, 560] on span "End Call" at bounding box center [1084, 555] width 58 height 23
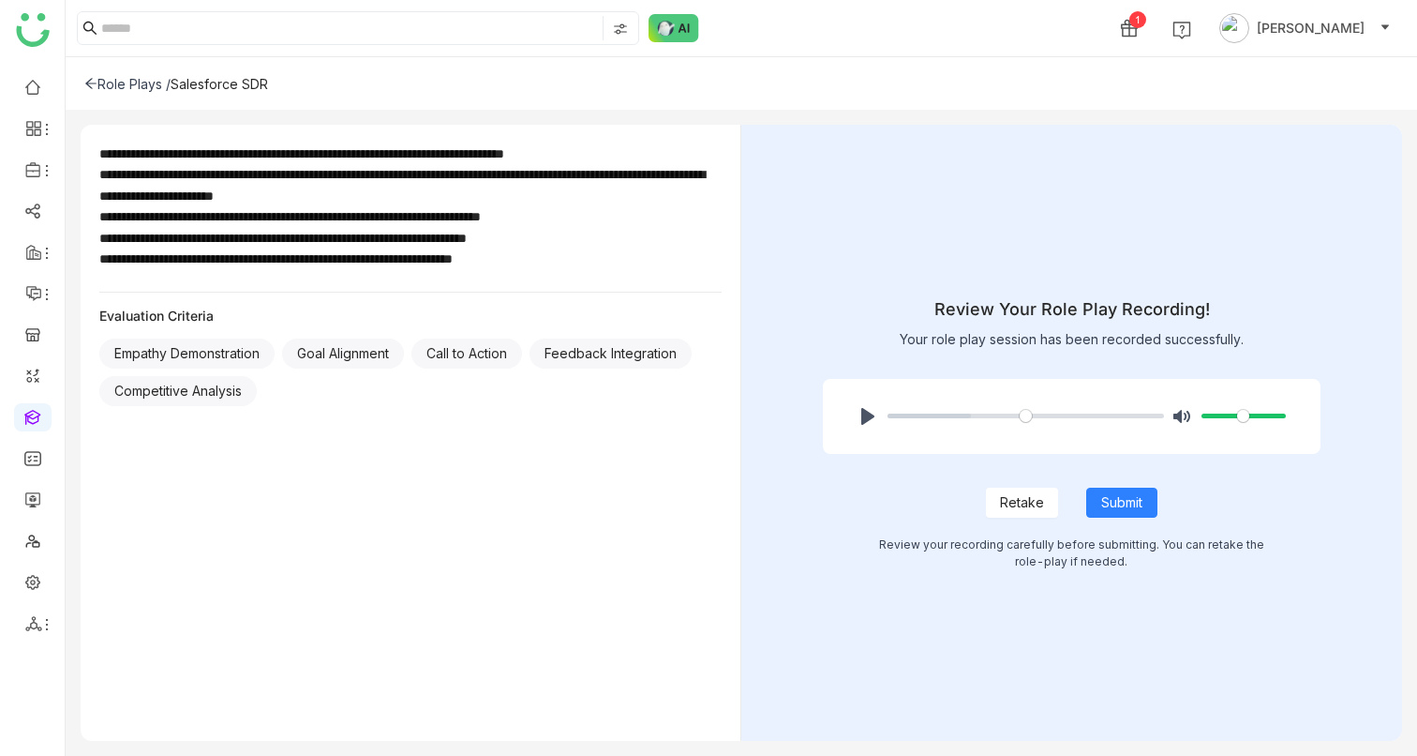
click at [1034, 504] on span "Retake" at bounding box center [1022, 502] width 44 height 21
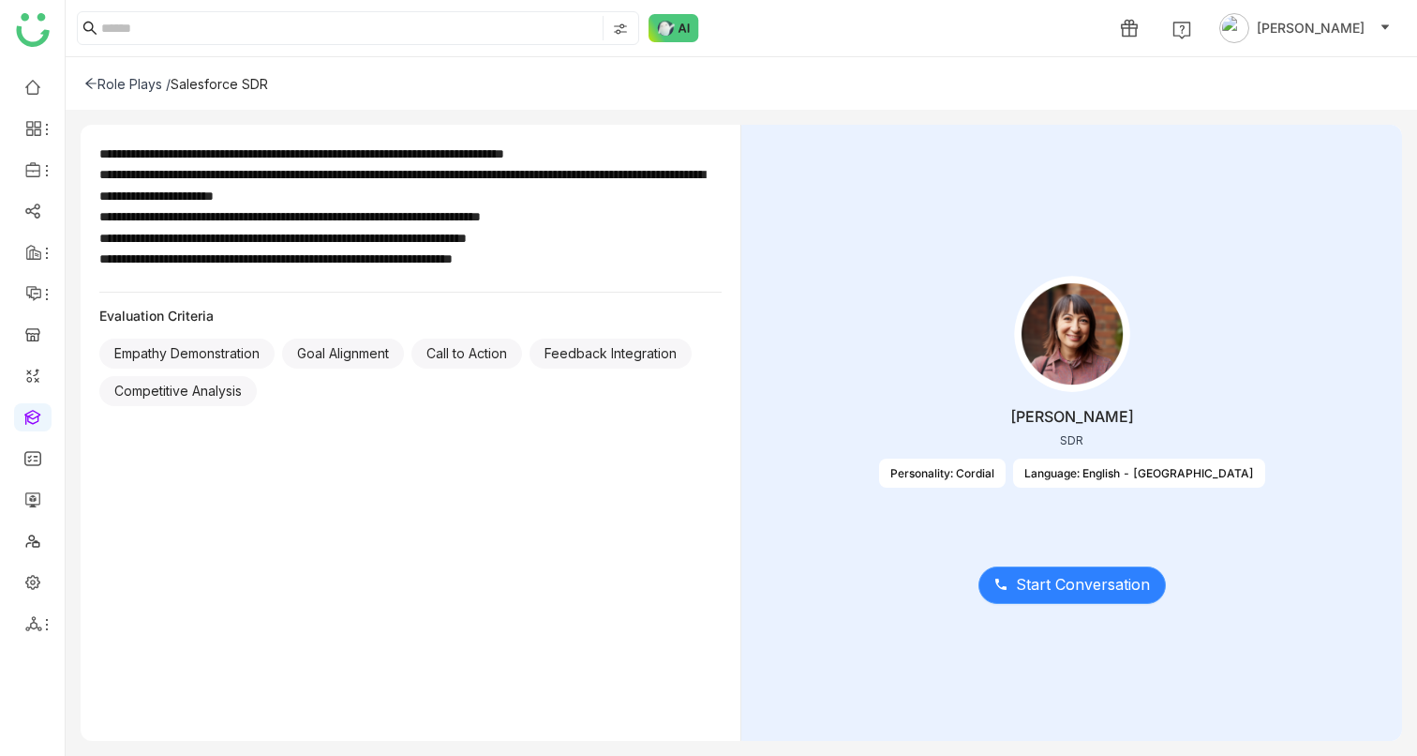
click at [1031, 582] on span "Start Conversation" at bounding box center [1083, 584] width 134 height 23
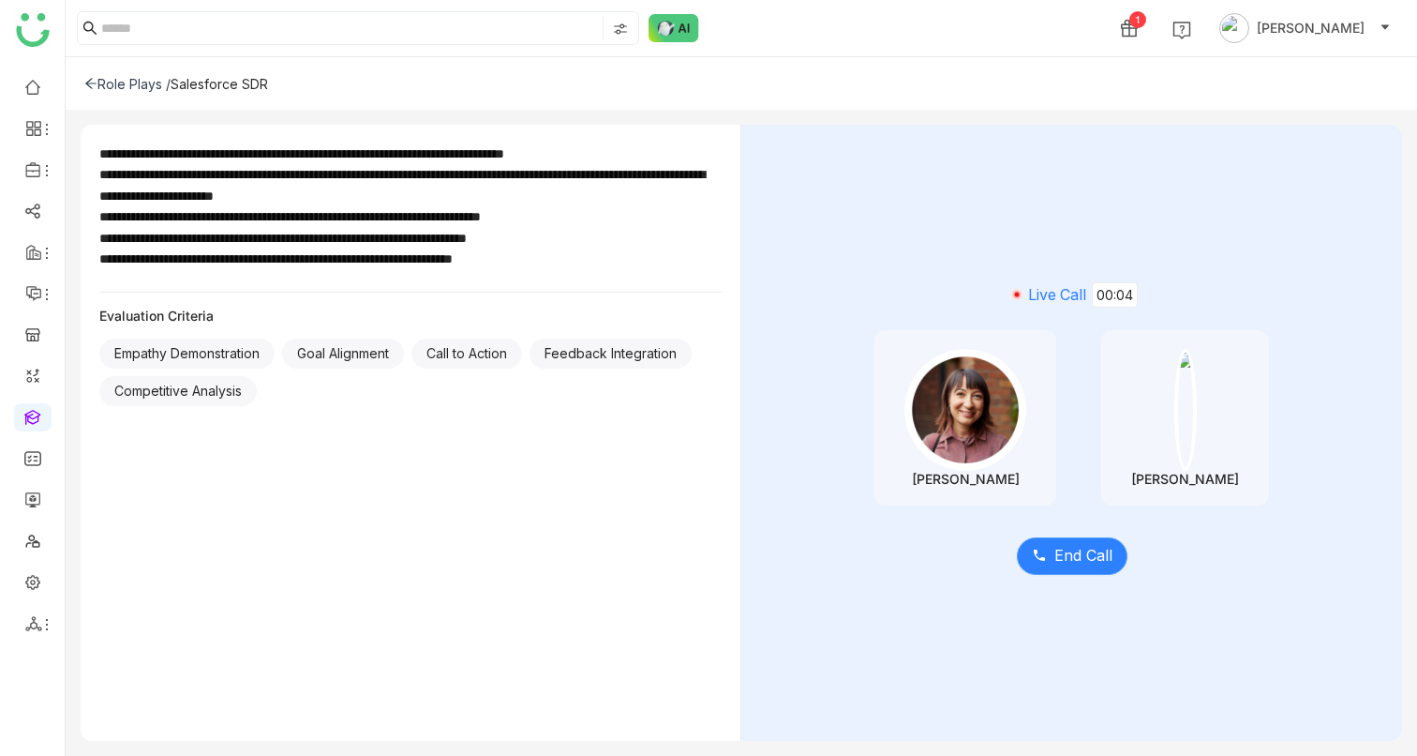
click at [1052, 560] on button "End Call" at bounding box center [1072, 555] width 111 height 37
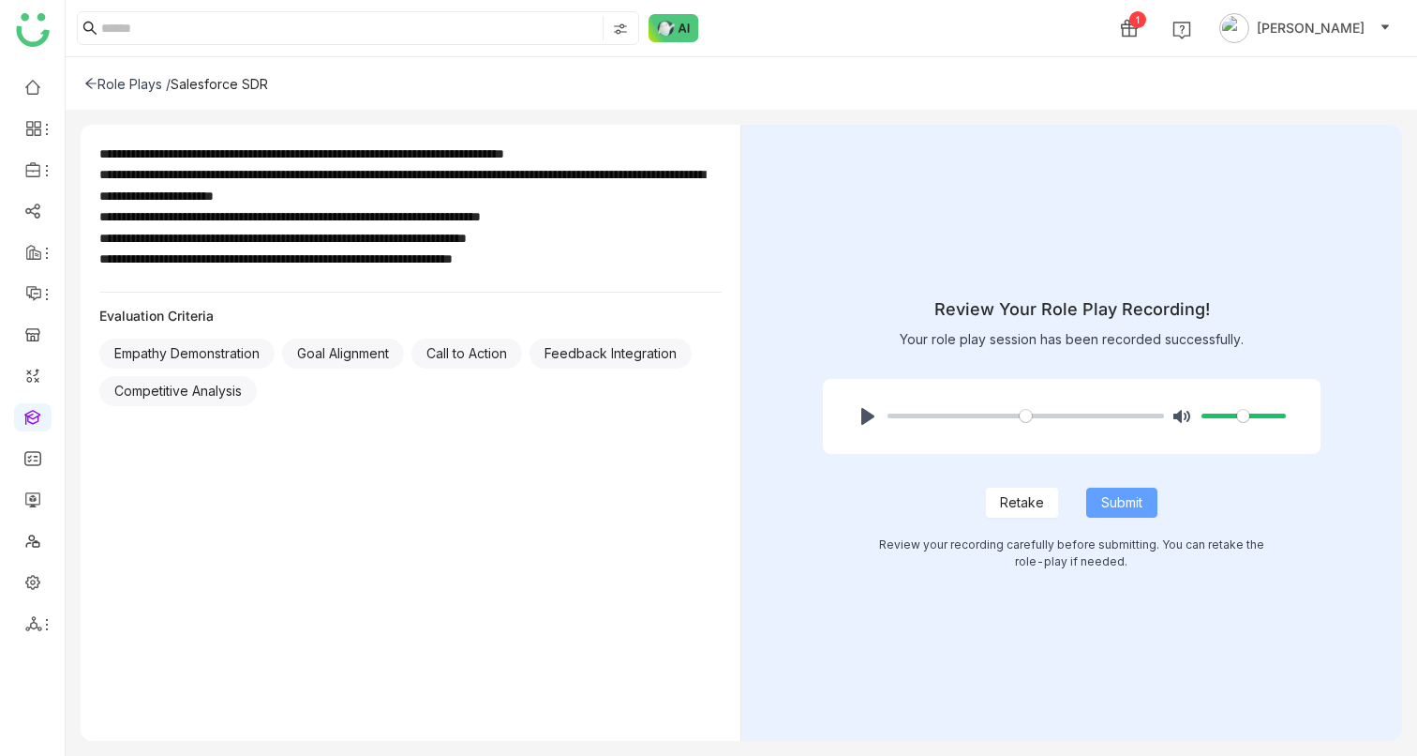
click at [1105, 507] on span "Submit" at bounding box center [1121, 502] width 41 height 21
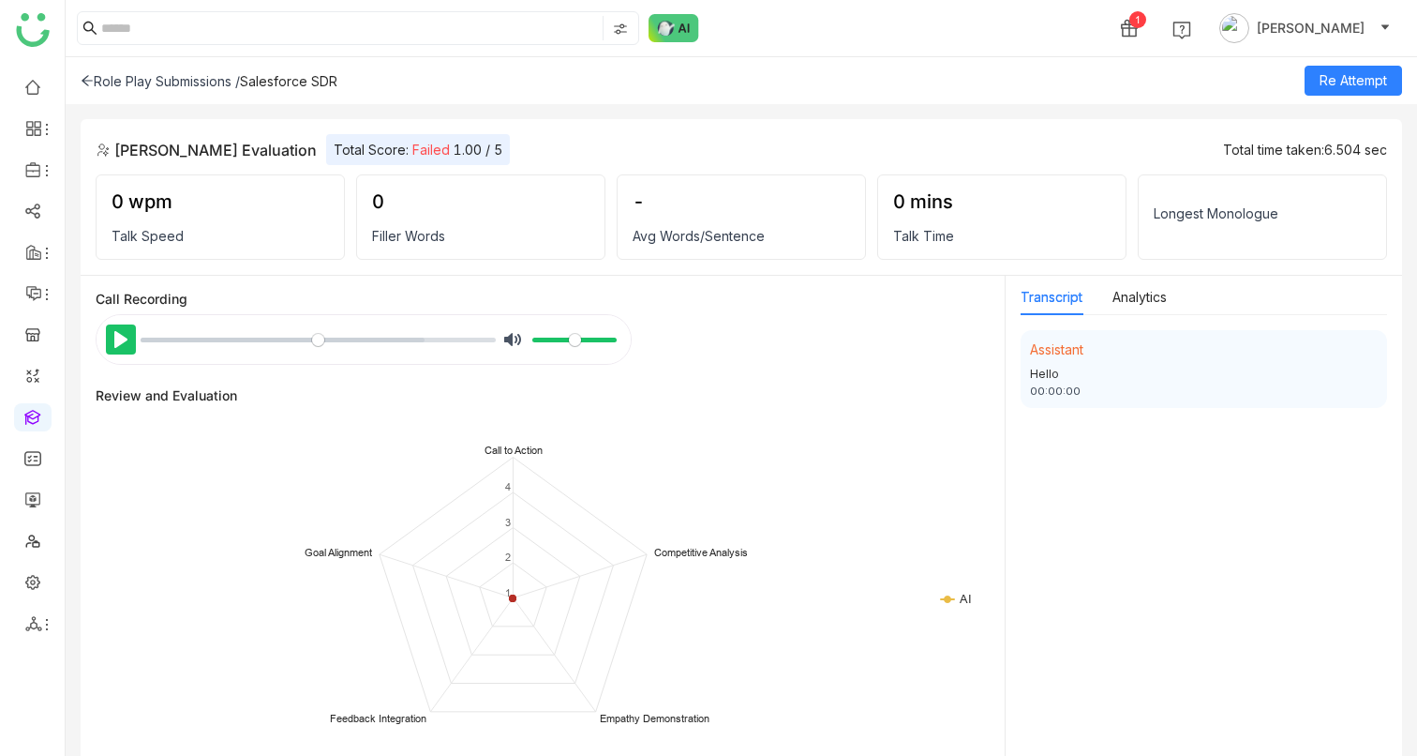
click at [121, 336] on button "Pause Play" at bounding box center [121, 339] width 30 height 30
type input "***"
click at [135, 87] on div "Role Play Submissions /" at bounding box center [160, 81] width 159 height 16
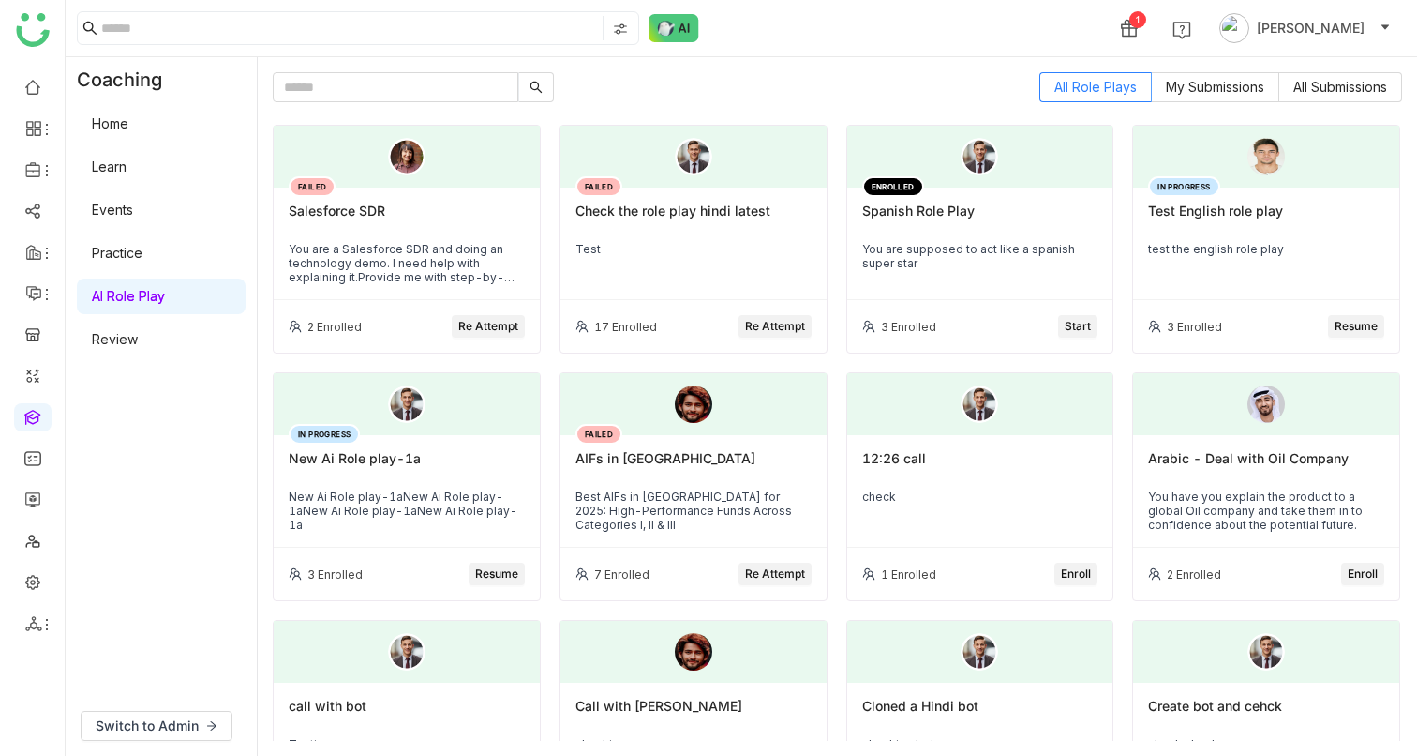
click at [501, 330] on span "Re Attempt" at bounding box center [488, 327] width 60 height 18
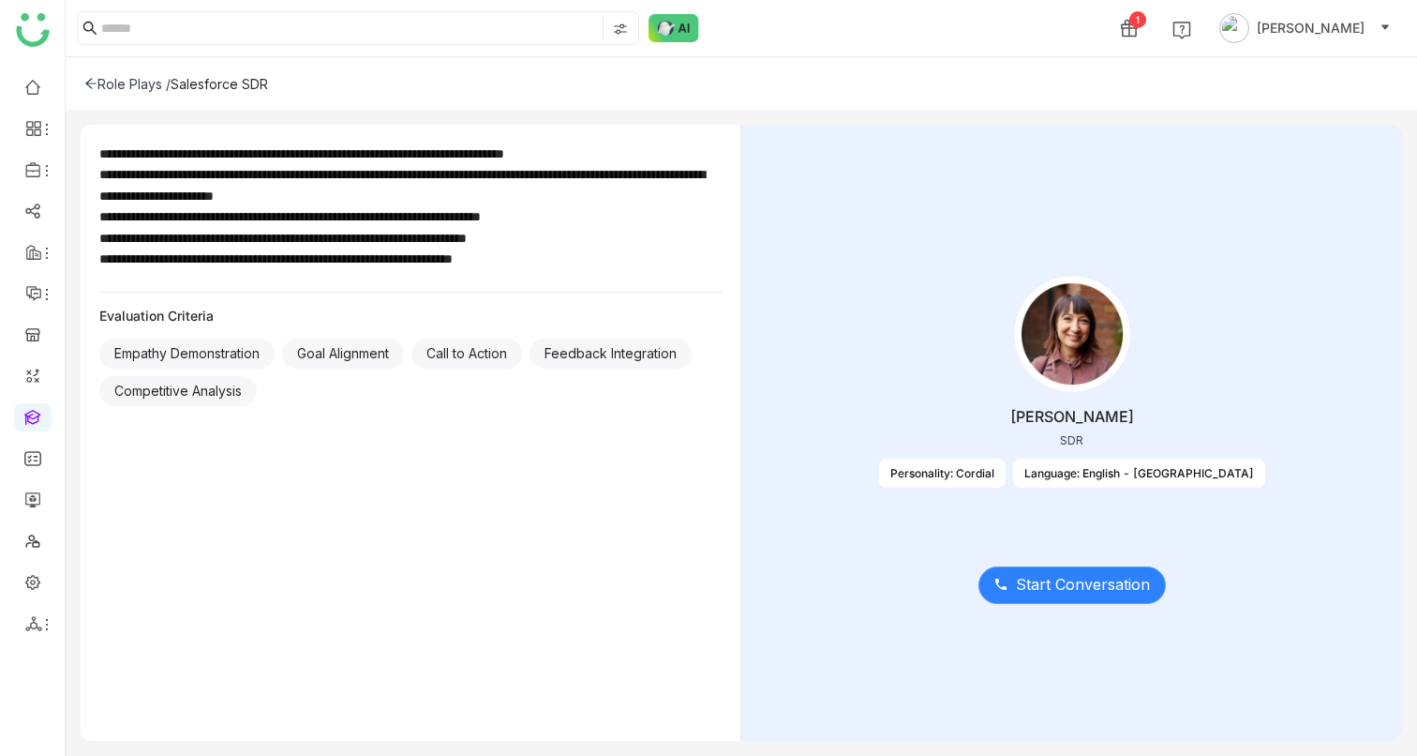
click at [1088, 578] on span "Start Conversation" at bounding box center [1083, 584] width 134 height 23
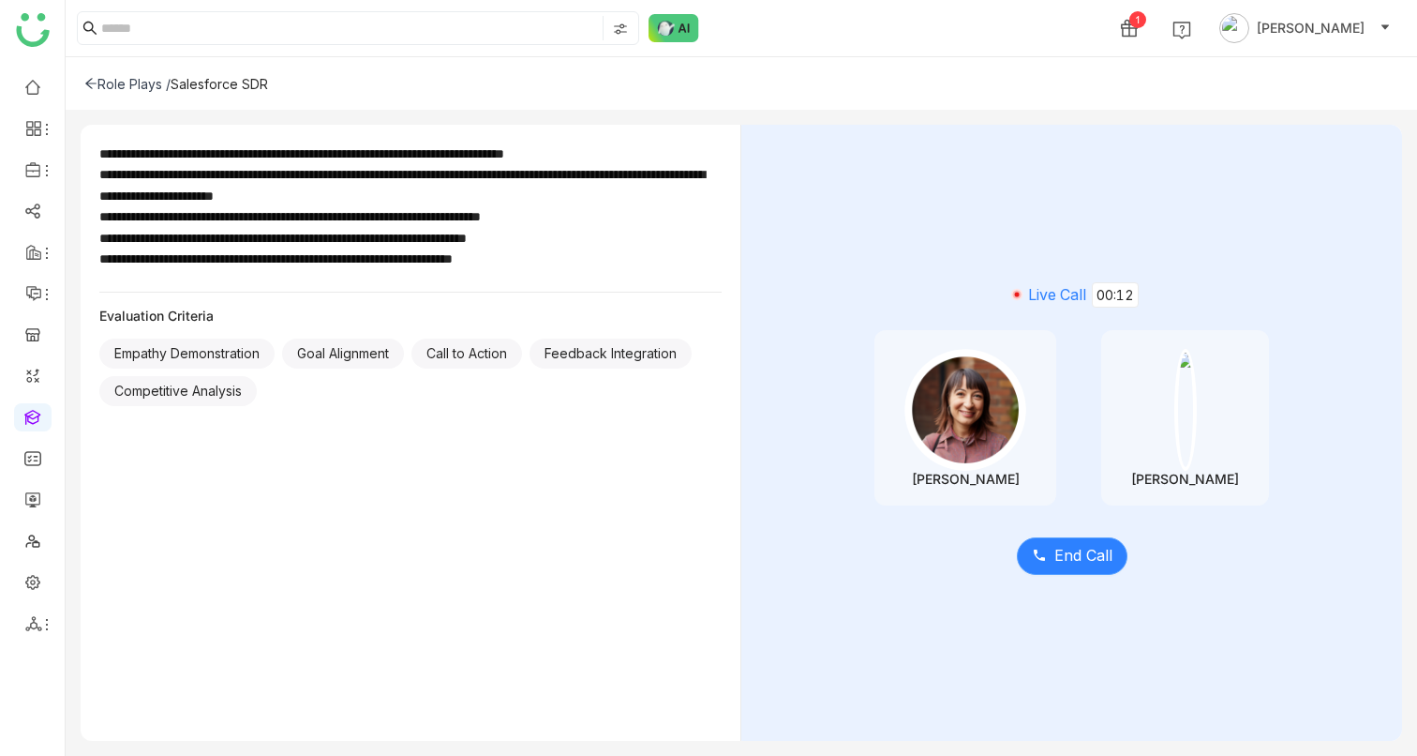
click at [1118, 562] on button "End Call" at bounding box center [1072, 555] width 111 height 37
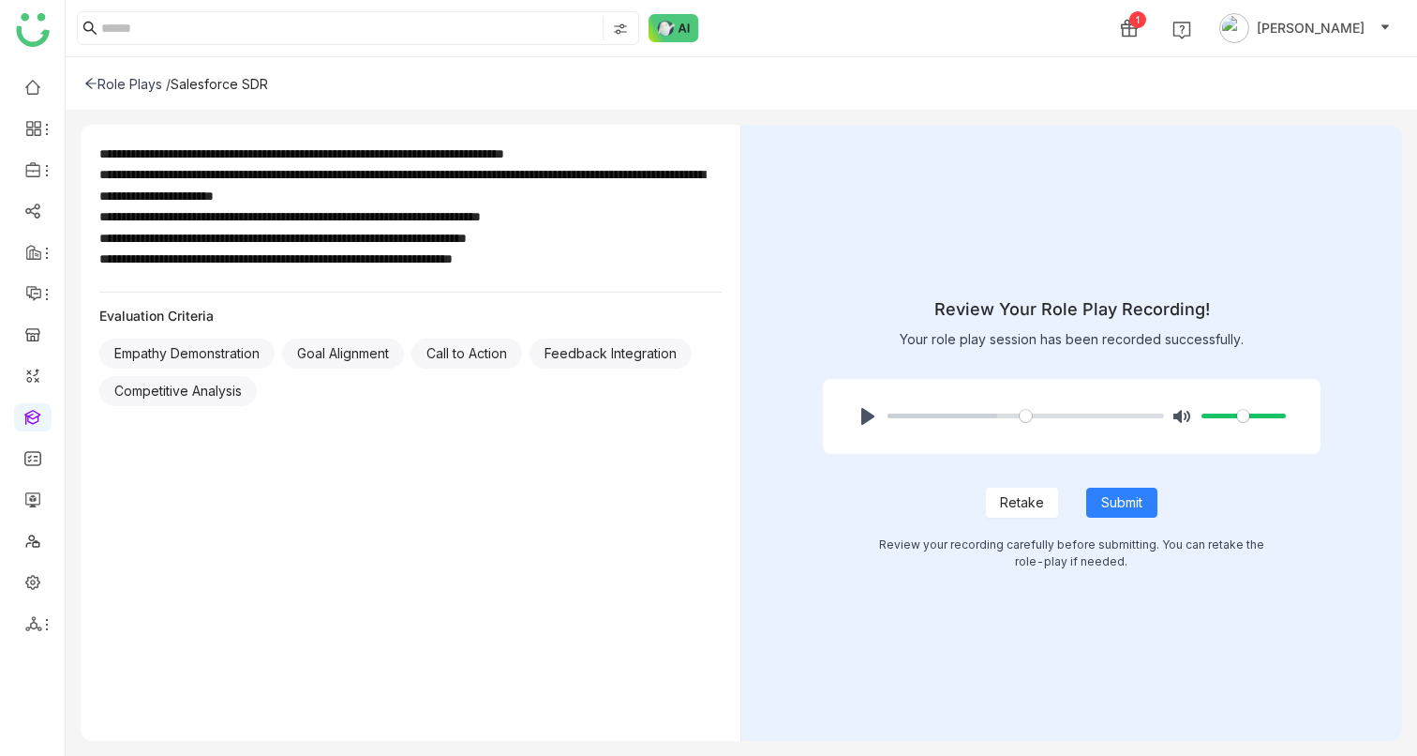
click at [1029, 502] on span "Retake" at bounding box center [1022, 502] width 44 height 21
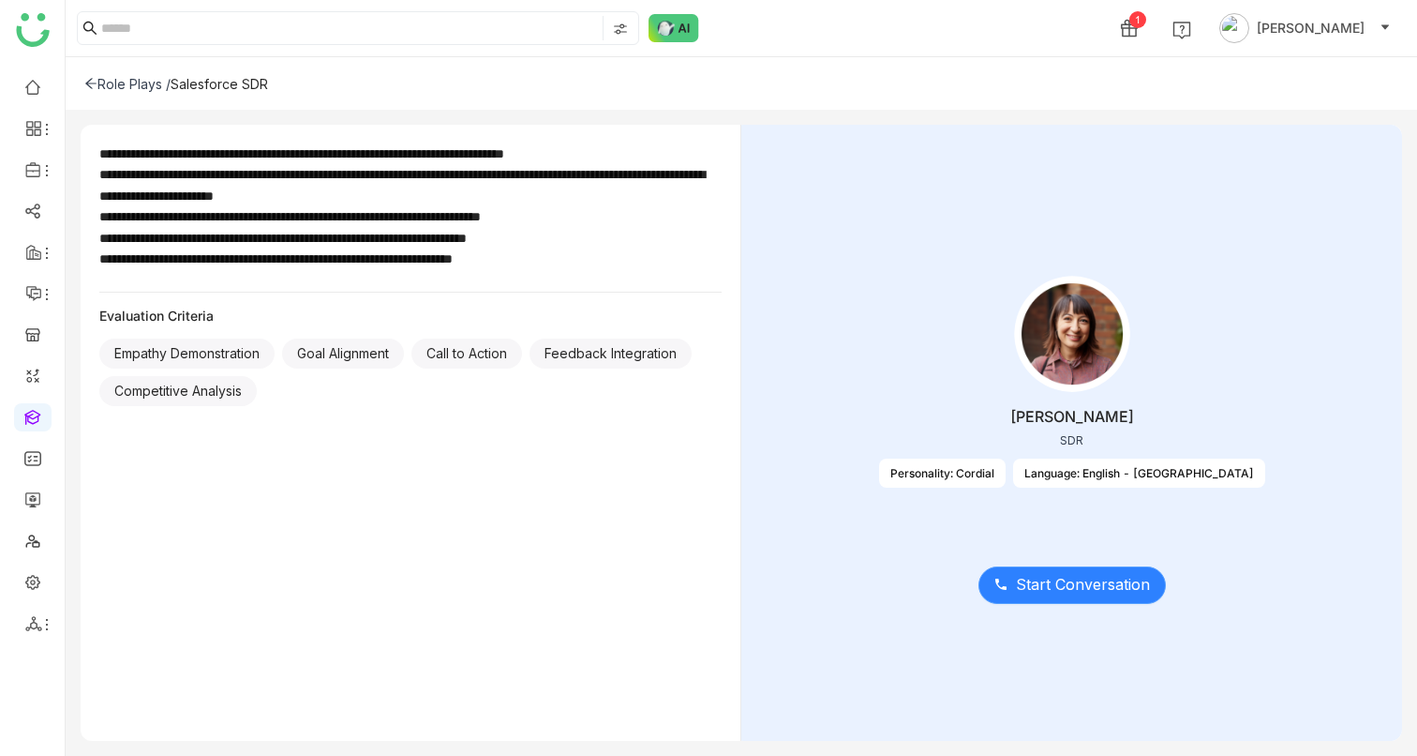
click at [1040, 593] on span "Start Conversation" at bounding box center [1083, 584] width 134 height 23
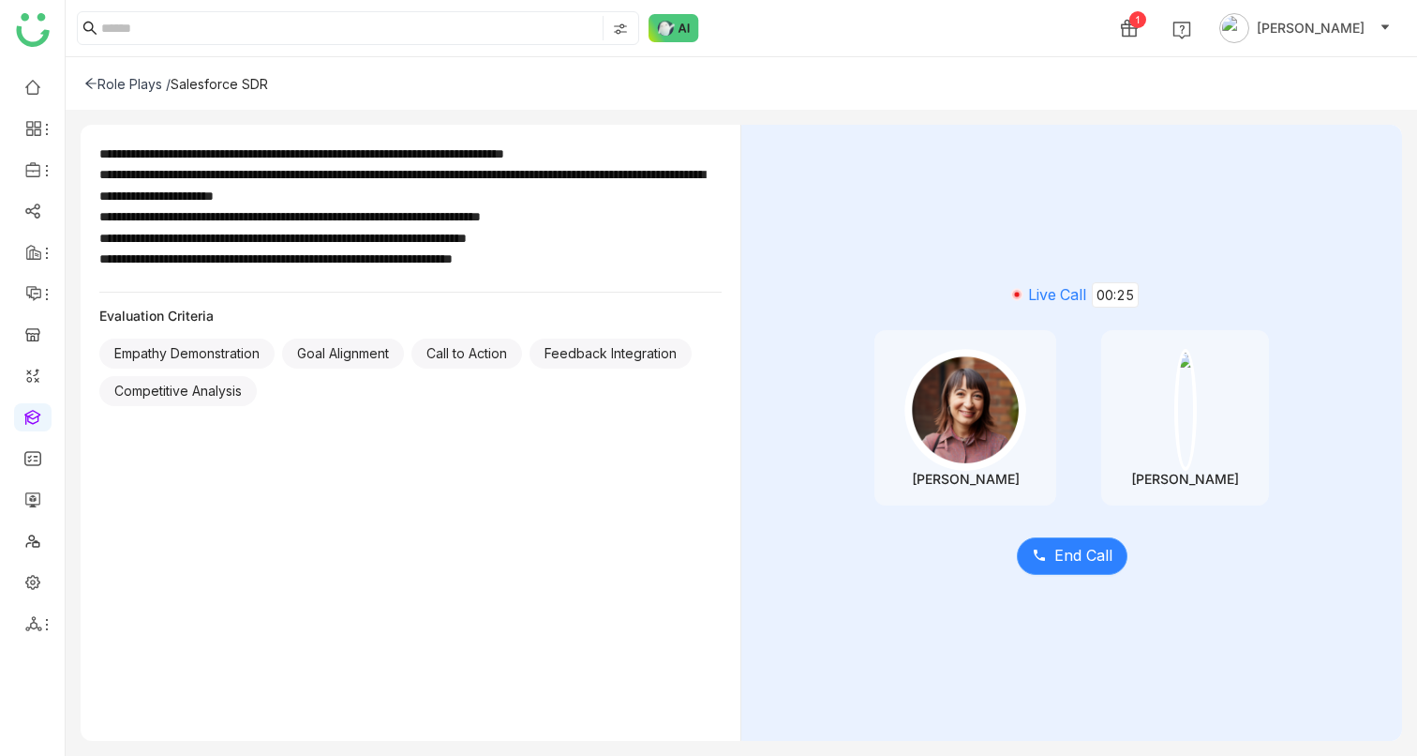
click at [1069, 554] on span "End Call" at bounding box center [1084, 555] width 58 height 23
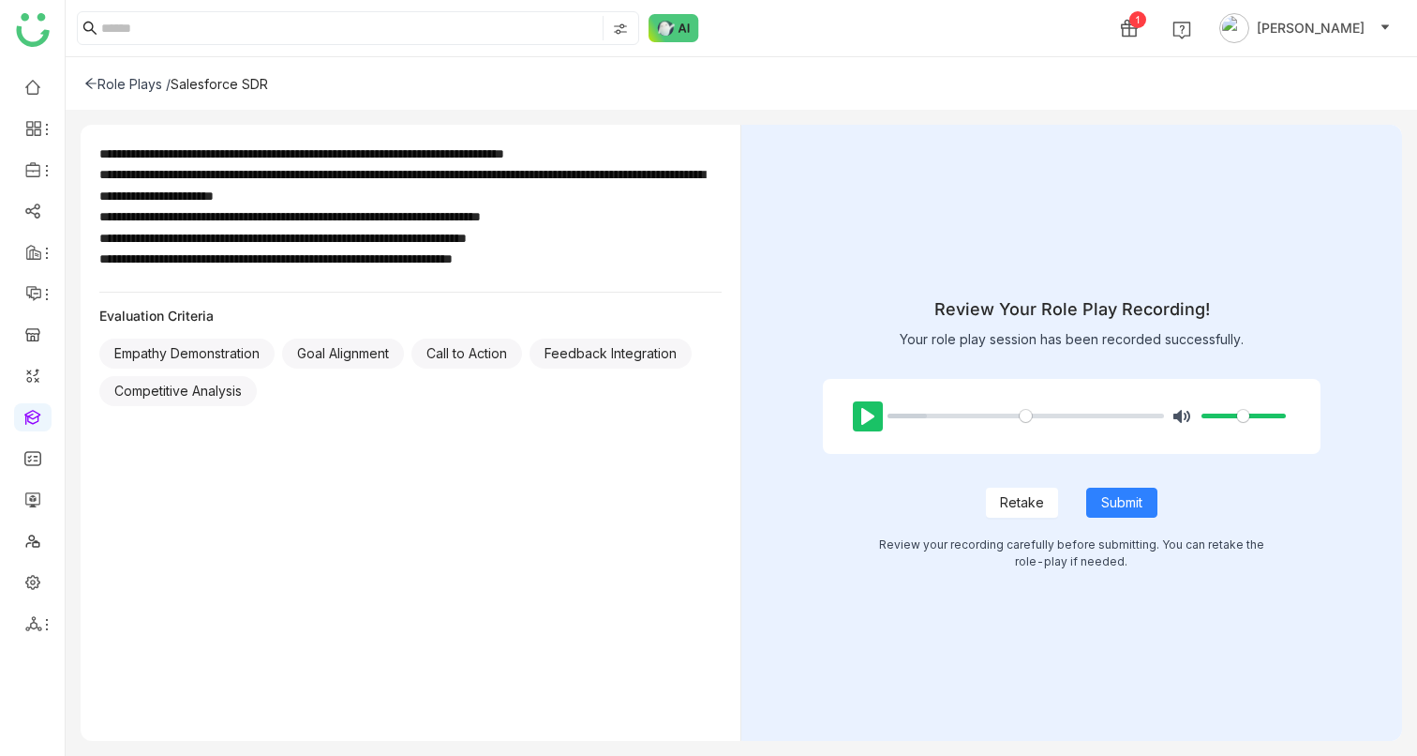
click at [856, 417] on button "Pause Play" at bounding box center [868, 416] width 30 height 30
type input "***"
click at [1108, 514] on button "Submit" at bounding box center [1121, 502] width 71 height 30
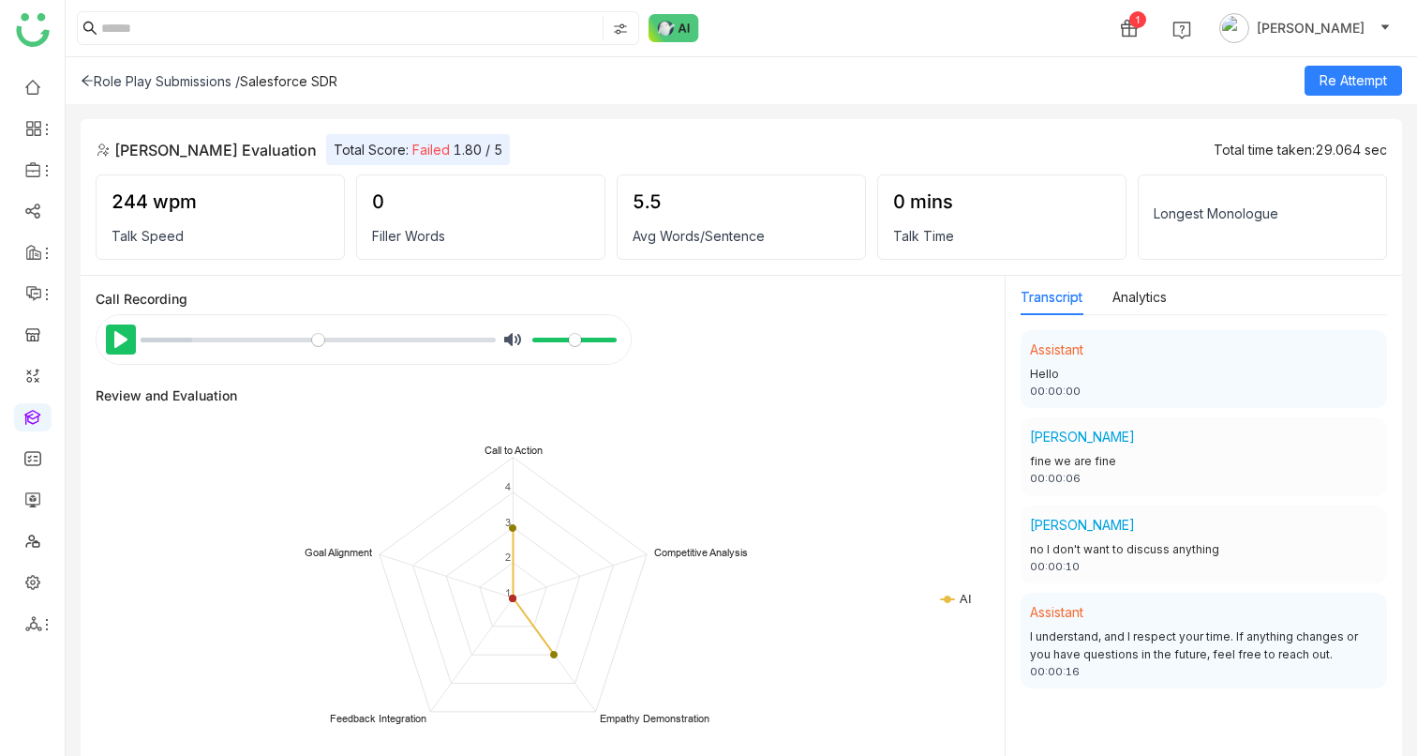
click at [110, 341] on button "Pause Play" at bounding box center [121, 339] width 30 height 30
type input "***"
